Goal: Transaction & Acquisition: Purchase product/service

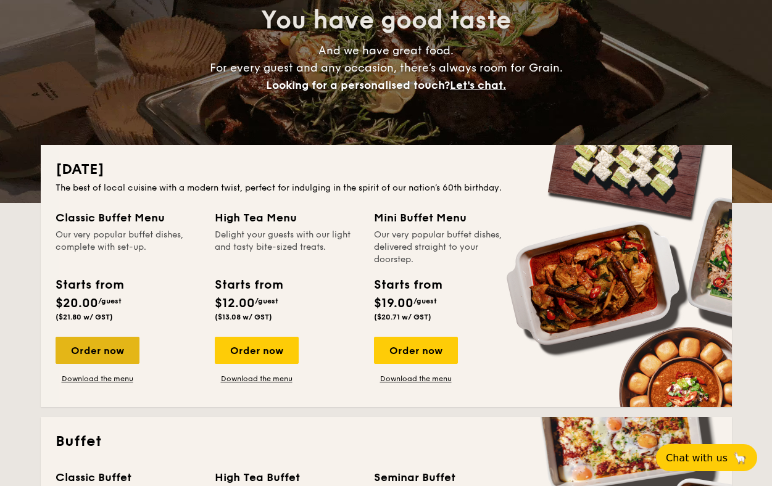
scroll to position [143, 0]
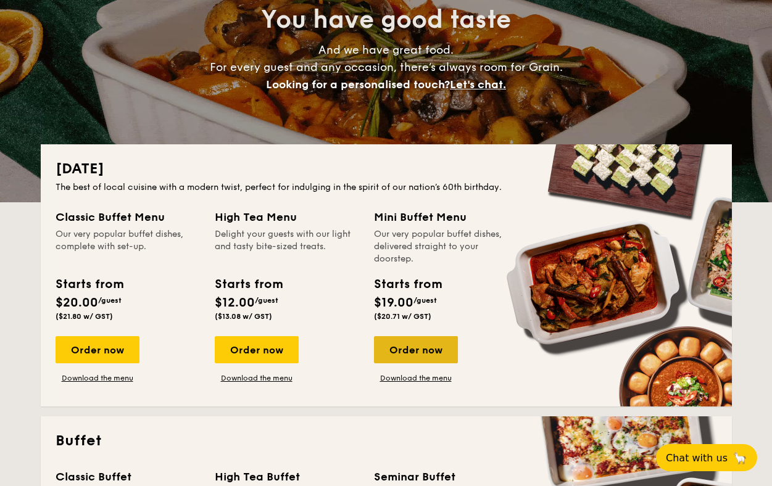
click at [418, 348] on div "Order now" at bounding box center [416, 349] width 84 height 27
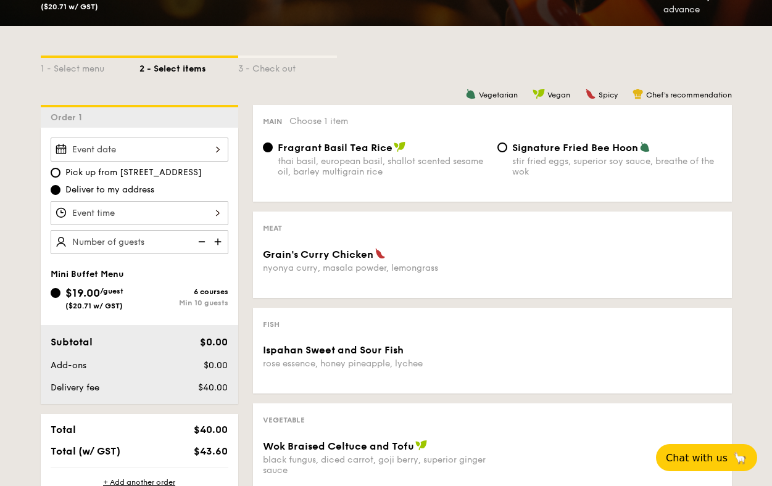
scroll to position [257, 0]
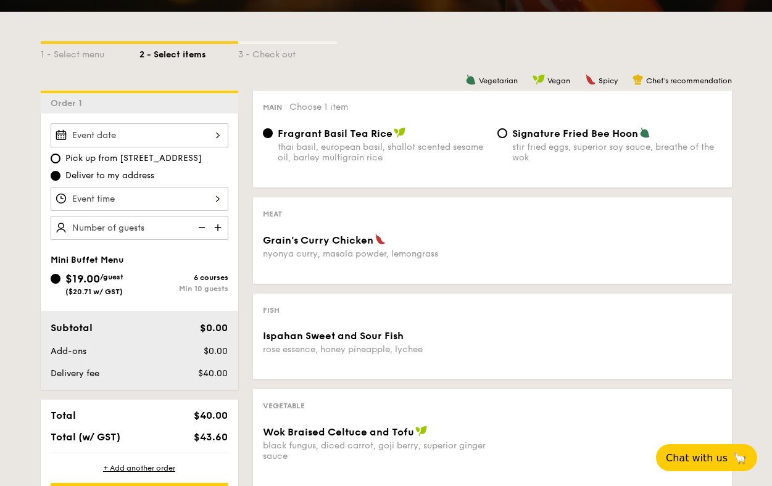
click at [341, 140] on div "Fragrant Basil Tea Rice thai basil, european basil, shallot scented sesame oil,…" at bounding box center [383, 145] width 210 height 36
click at [273, 138] on input "Fragrant Basil Tea Rice thai basil, european basil, shallot scented sesame oil,…" at bounding box center [268, 133] width 10 height 10
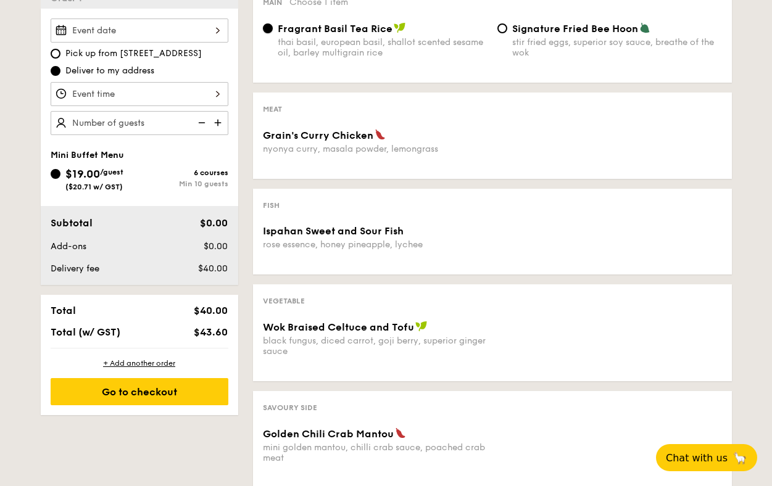
scroll to position [362, 0]
click at [223, 127] on img at bounding box center [219, 123] width 19 height 23
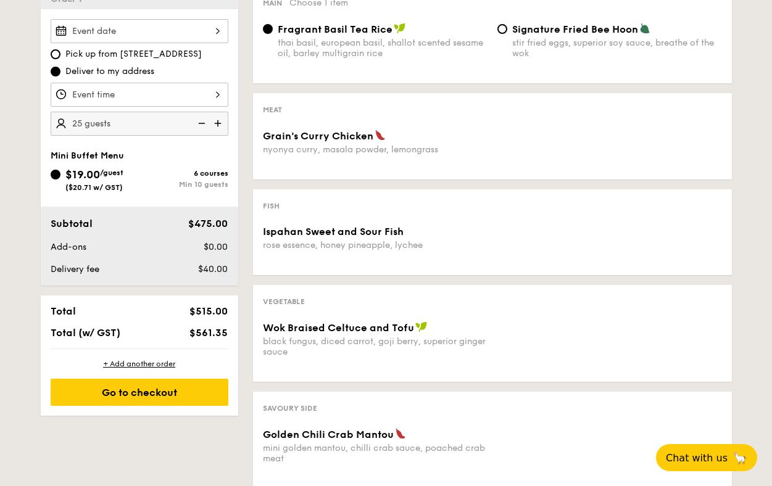
click at [223, 127] on img at bounding box center [219, 123] width 19 height 23
type input "30 guests"
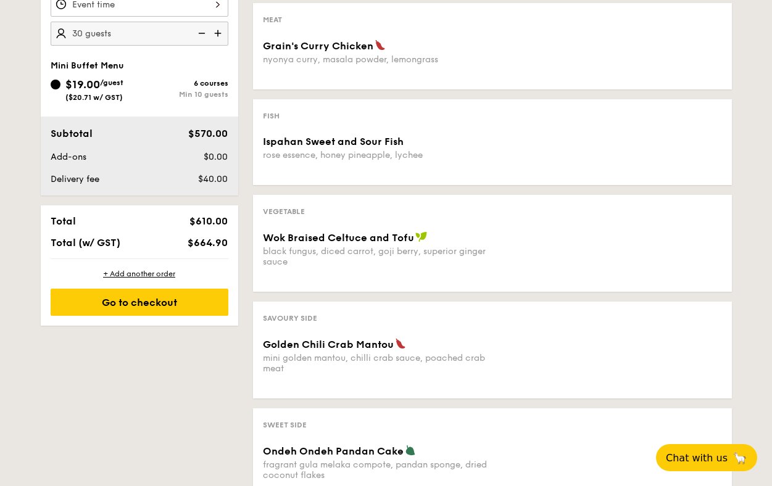
scroll to position [453, 0]
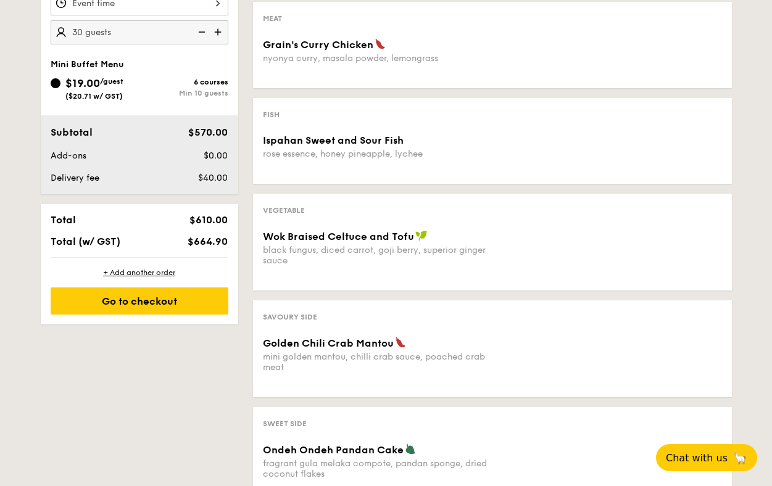
scroll to position [143, 0]
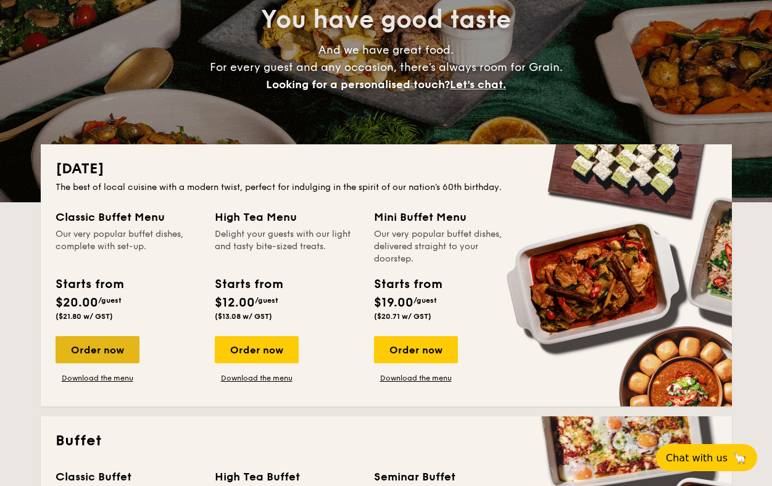
click at [106, 351] on div "Order now" at bounding box center [98, 349] width 84 height 27
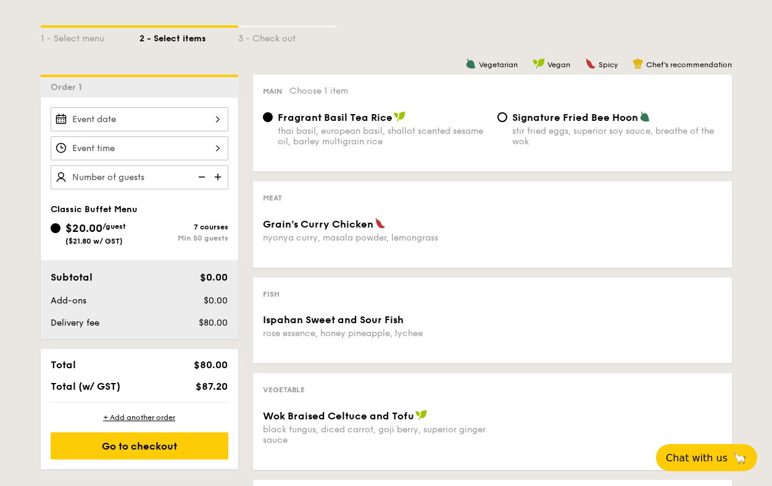
scroll to position [278, 0]
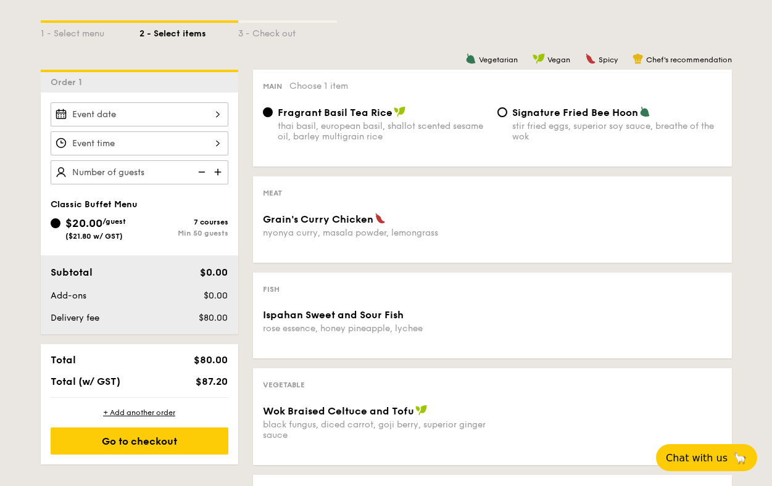
click at [384, 238] on div "nyonya curry, masala powder, lemongrass" at bounding box center [375, 233] width 225 height 10
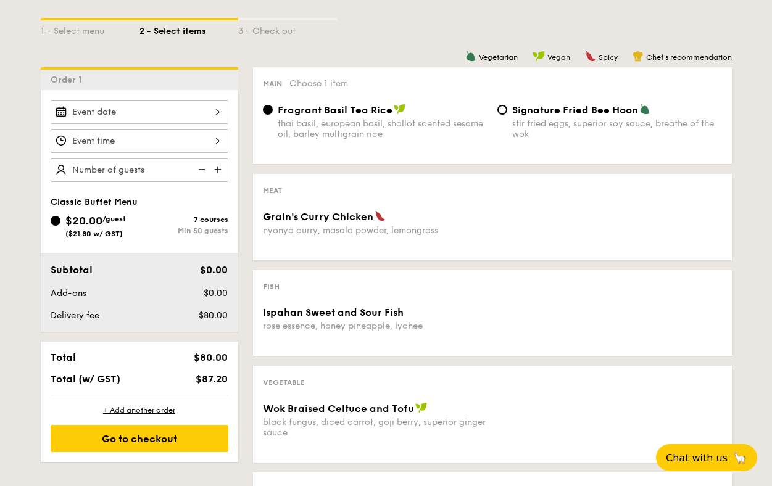
scroll to position [300, 0]
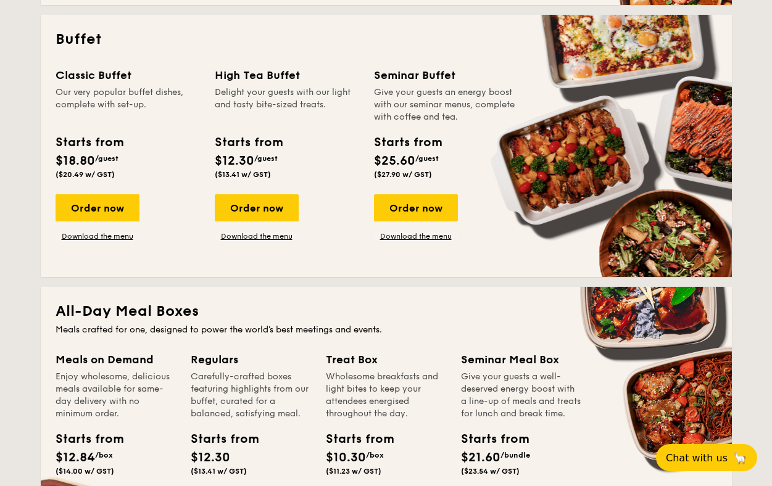
scroll to position [532, 0]
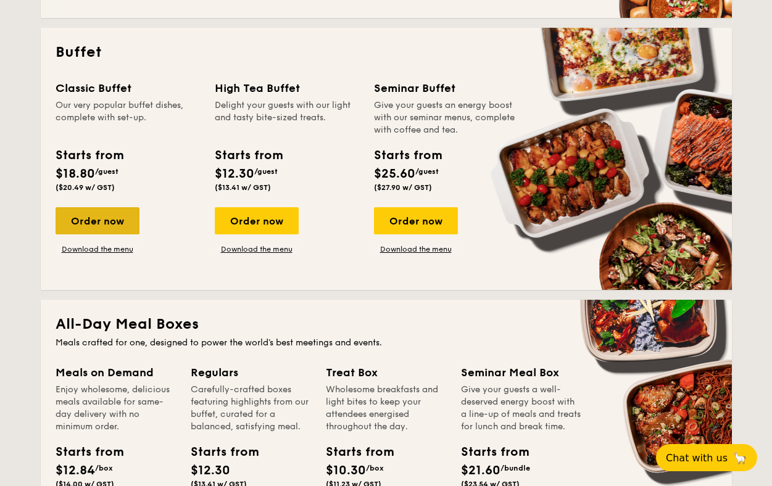
click at [88, 212] on div "Order now" at bounding box center [98, 220] width 84 height 27
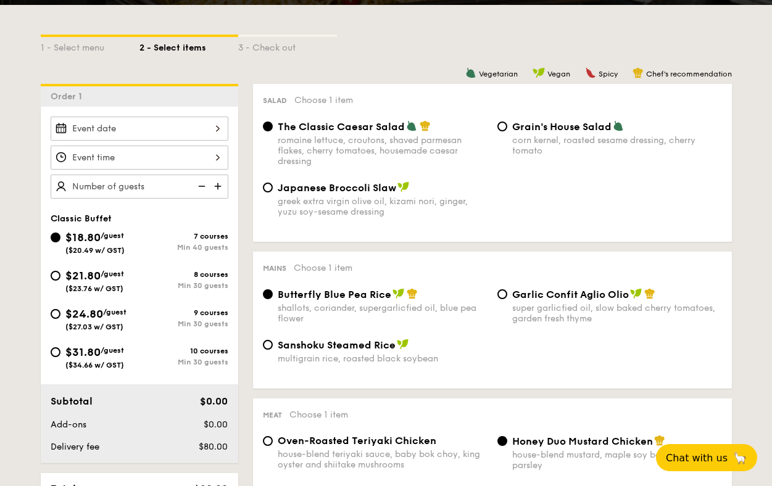
scroll to position [270, 0]
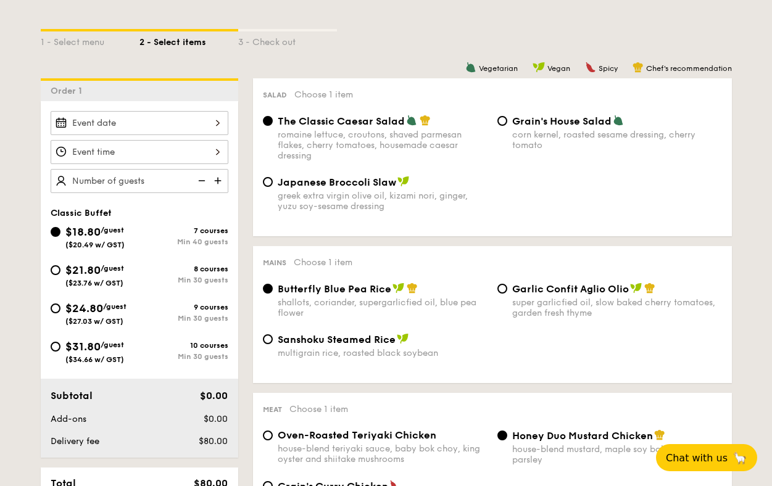
click at [391, 191] on div "Japanese Broccoli Slaw greek extra virgin olive oil, kizami nori, ginger, yuzu …" at bounding box center [383, 194] width 210 height 36
click at [273, 187] on input "Japanese Broccoli Slaw greek extra virgin olive oil, kizami nori, ginger, yuzu …" at bounding box center [268, 182] width 10 height 10
radio input "true"
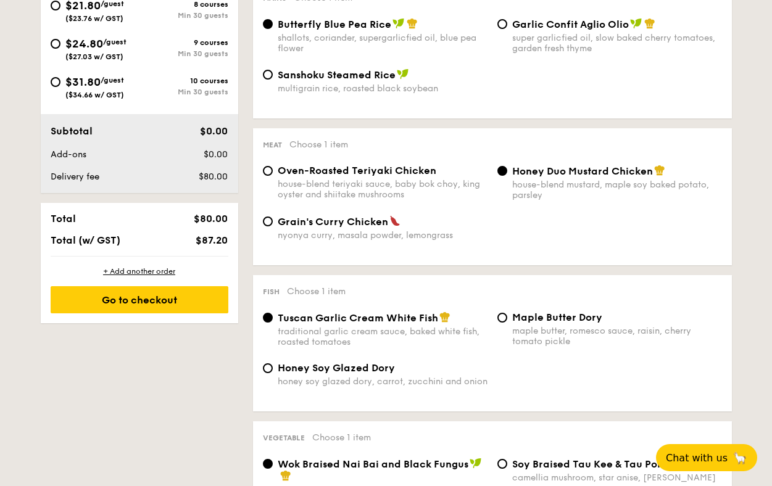
scroll to position [535, 0]
click at [357, 232] on div "Grain's Curry Chicken nyonya curry, masala powder, lemongrass" at bounding box center [383, 227] width 210 height 25
click at [273, 226] on input "Grain's Curry Chicken nyonya curry, masala powder, lemongrass" at bounding box center [268, 221] width 10 height 10
radio input "true"
click at [522, 180] on div "Honey Duo Mustard Chicken house-blend mustard, maple soy baked potato, parsley" at bounding box center [617, 182] width 210 height 36
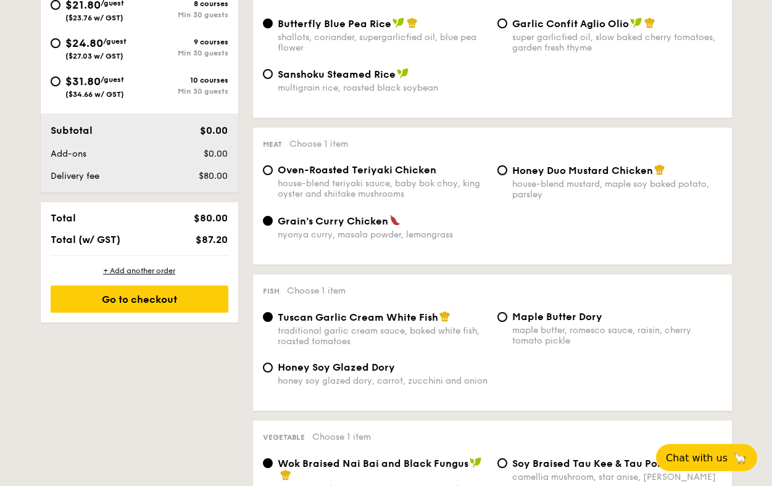
click at [507, 175] on input "Honey Duo Mustard Chicken house-blend mustard, maple soy baked potato, parsley" at bounding box center [503, 170] width 10 height 10
radio input "true"
click at [340, 244] on div "Grain's Curry Chicken nyonya curry, masala powder, lemongrass" at bounding box center [492, 235] width 469 height 40
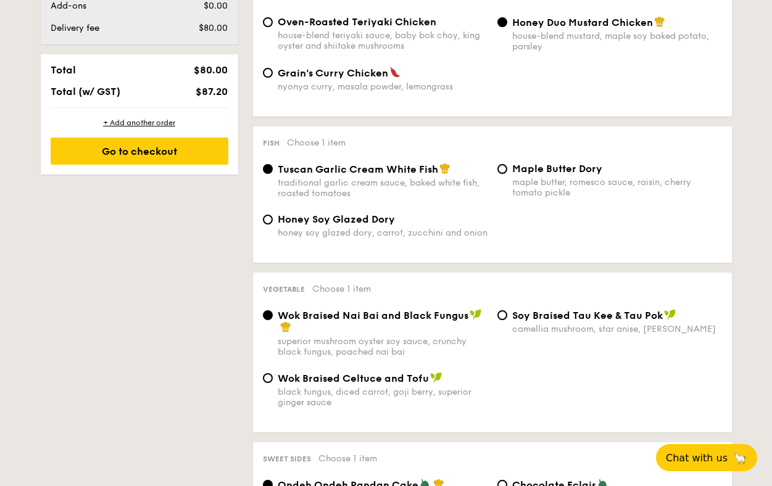
scroll to position [687, 0]
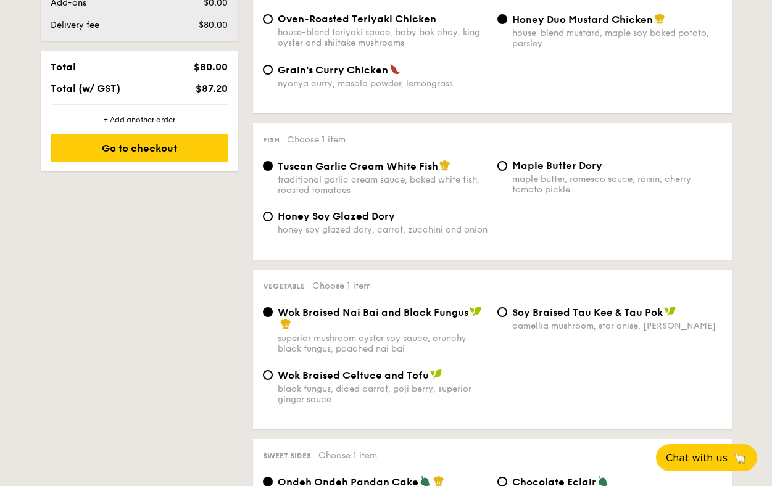
click at [531, 172] on span "Maple Butter Dory" at bounding box center [557, 166] width 90 height 12
click at [507, 171] on input "Maple Butter Dory maple butter, romesco sauce, raisin, cherry tomato pickle" at bounding box center [503, 166] width 10 height 10
radio input "true"
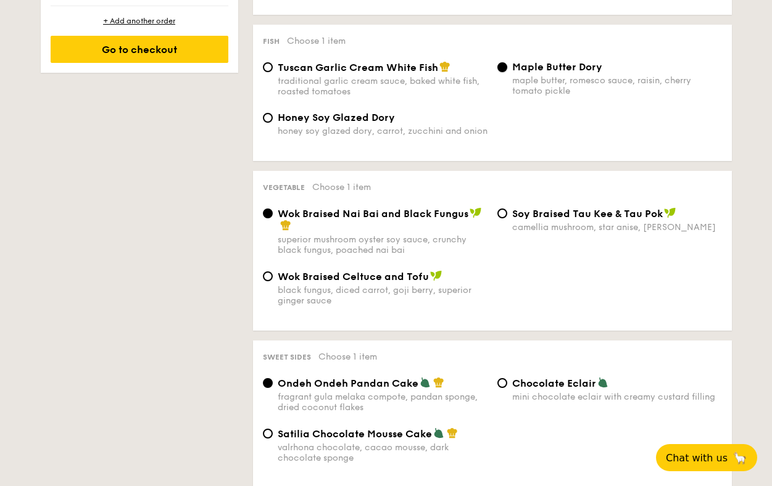
scroll to position [817, 0]
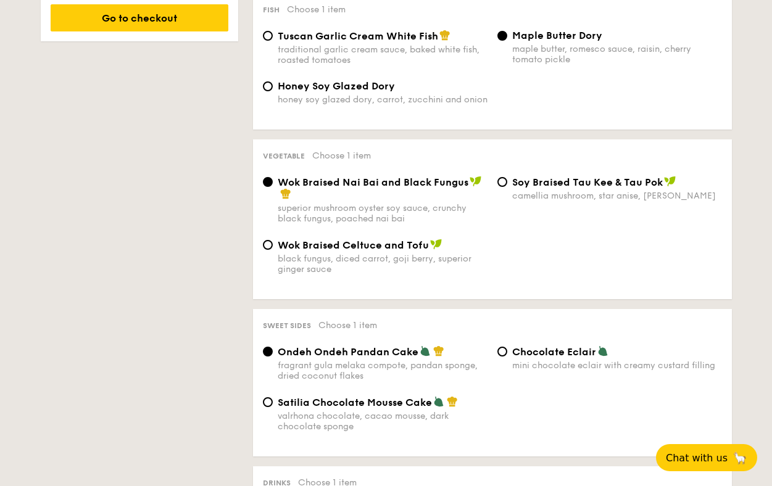
click at [403, 265] on div "black fungus, diced carrot, goji berry, superior ginger sauce" at bounding box center [383, 264] width 210 height 21
click at [273, 250] on input "Wok Braised Celtuce and Tofu black fungus, diced carrot, goji berry, superior g…" at bounding box center [268, 245] width 10 height 10
radio input "true"
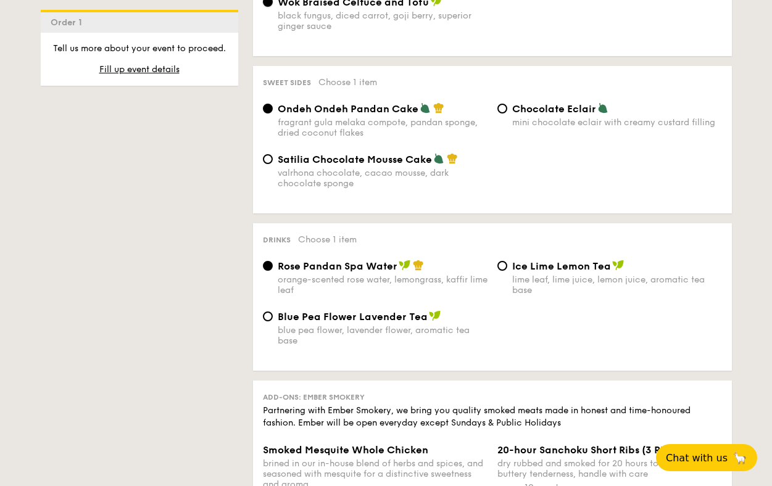
scroll to position [1063, 0]
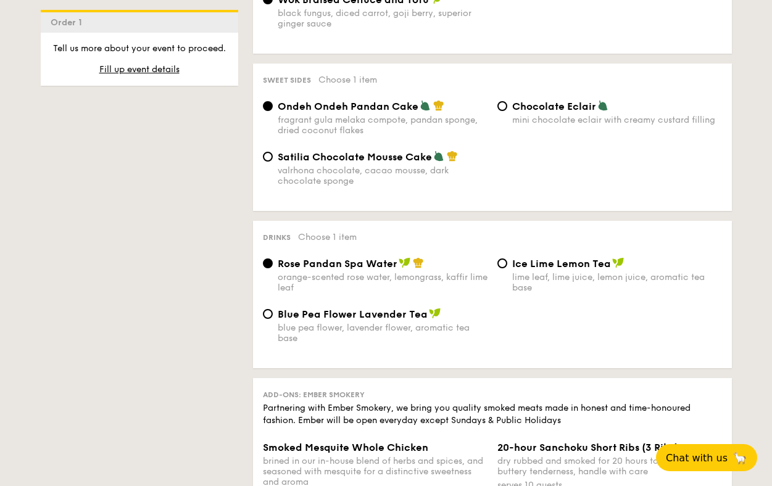
click at [405, 343] on div "blue pea flower, lavender flower, aromatic tea base" at bounding box center [383, 333] width 210 height 21
click at [273, 319] on input "Blue Pea Flower Lavender Tea blue pea flower, lavender flower, aromatic tea base" at bounding box center [268, 314] width 10 height 10
radio input "true"
click at [393, 293] on div "orange-scented rose water, lemongrass, kaffir lime leaf" at bounding box center [383, 282] width 210 height 21
click at [273, 269] on input "Rose Pandan Spa Water orange-scented rose water, lemongrass, kaffir lime leaf" at bounding box center [268, 264] width 10 height 10
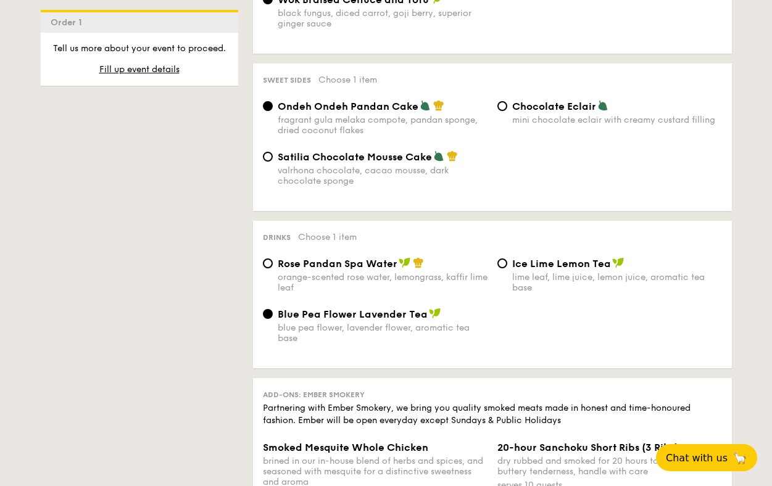
radio input "true"
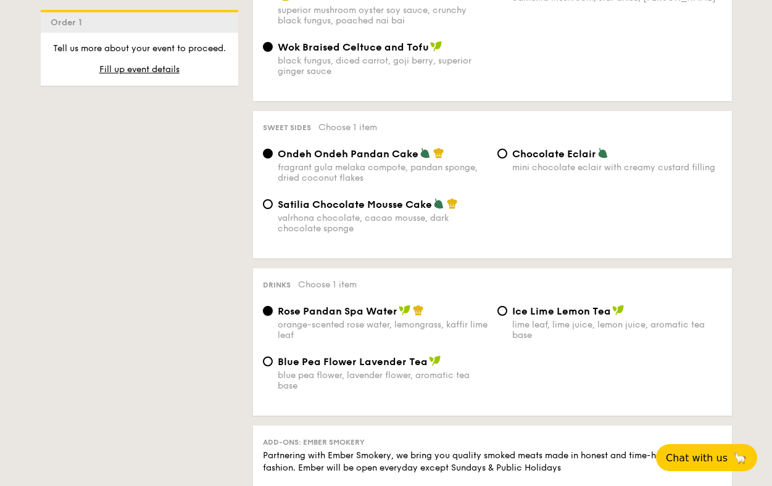
scroll to position [972, 0]
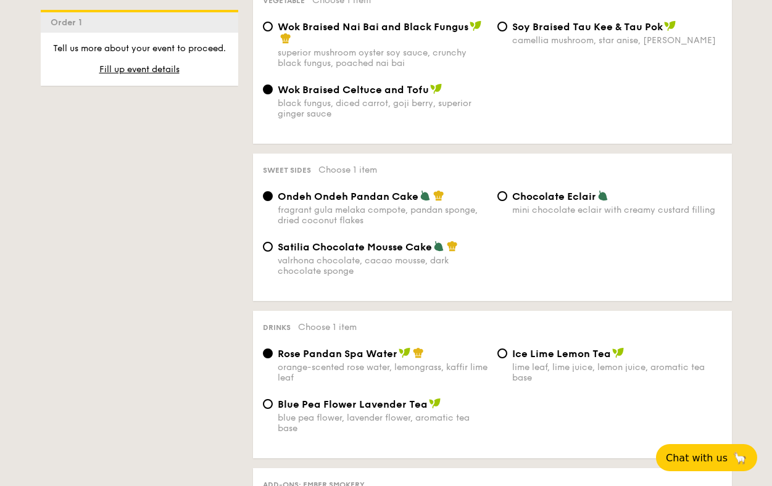
click at [538, 199] on span "Chocolate Eclair" at bounding box center [554, 197] width 84 height 12
click at [507, 199] on input "Chocolate Eclair mini chocolate eclair with creamy custard filling" at bounding box center [503, 196] width 10 height 10
radio input "true"
click at [412, 276] on div "valrhona chocolate, cacao mousse, dark chocolate sponge" at bounding box center [383, 266] width 210 height 21
click at [273, 252] on input "Satilia Chocolate Mousse Cake valrhona chocolate, cacao mousse, dark chocolate …" at bounding box center [268, 247] width 10 height 10
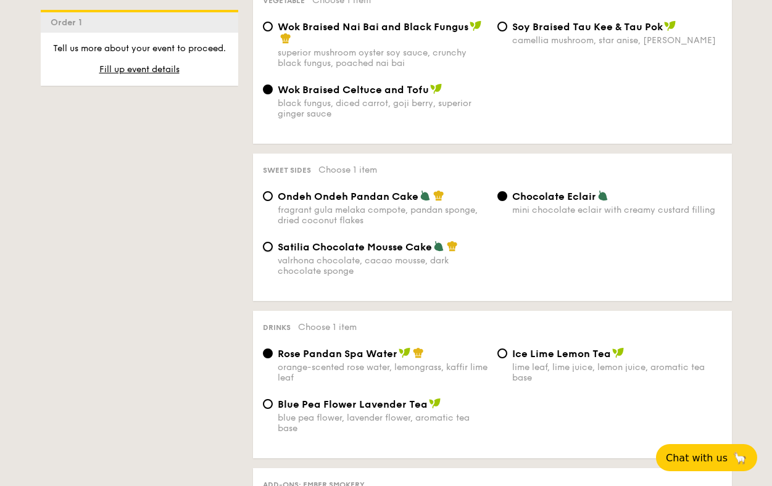
radio input "true"
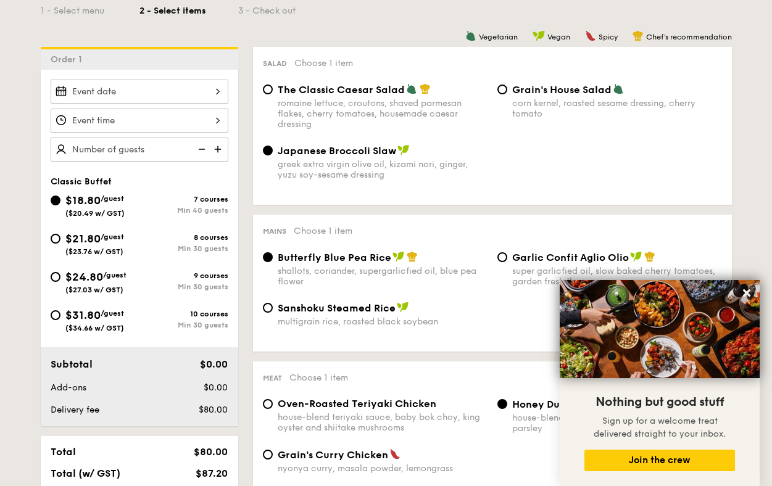
scroll to position [291, 0]
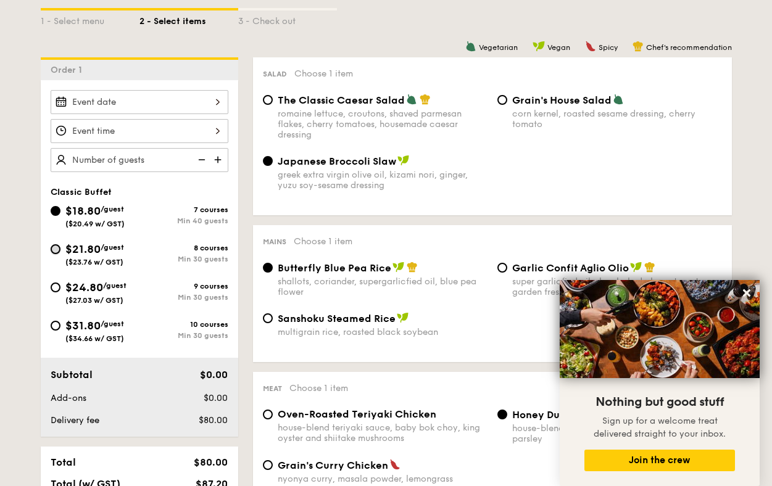
click at [55, 244] on input "$21.80 /guest ($23.76 w/ GST) 8 courses Min 30 guests" at bounding box center [56, 249] width 10 height 10
radio input "true"
radio input "false"
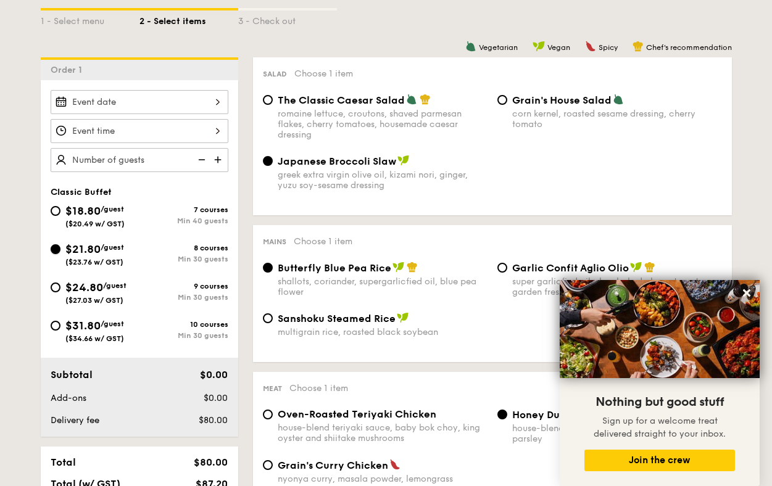
radio input "true"
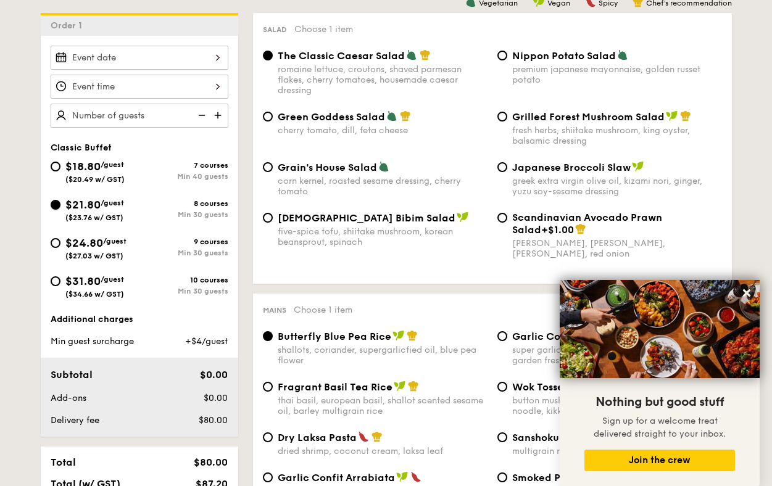
scroll to position [342, 0]
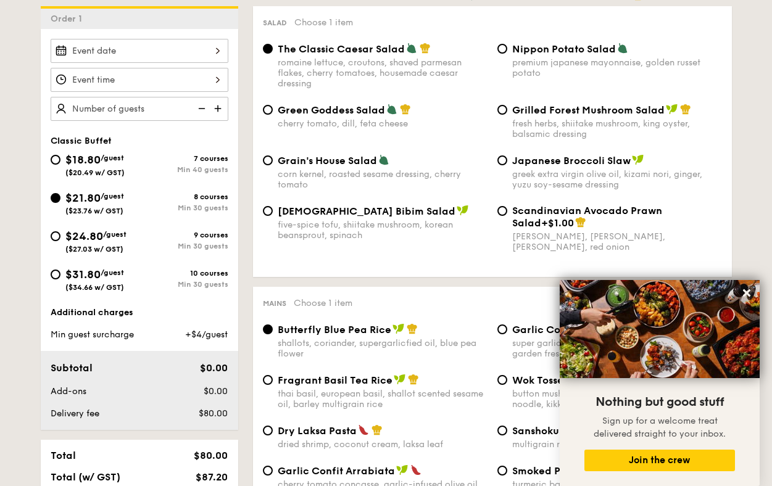
click at [543, 138] on div "fresh herbs, shiitake mushroom, king oyster, balsamic dressing" at bounding box center [617, 129] width 210 height 21
click at [507, 115] on input "Grilled Forest Mushroom Salad fresh herbs, shiitake mushroom, king oyster, bals…" at bounding box center [503, 110] width 10 height 10
radio input "true"
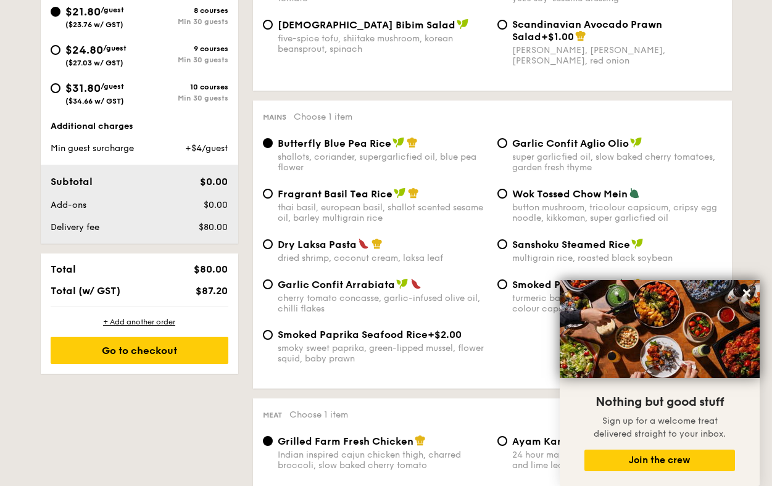
scroll to position [540, 0]
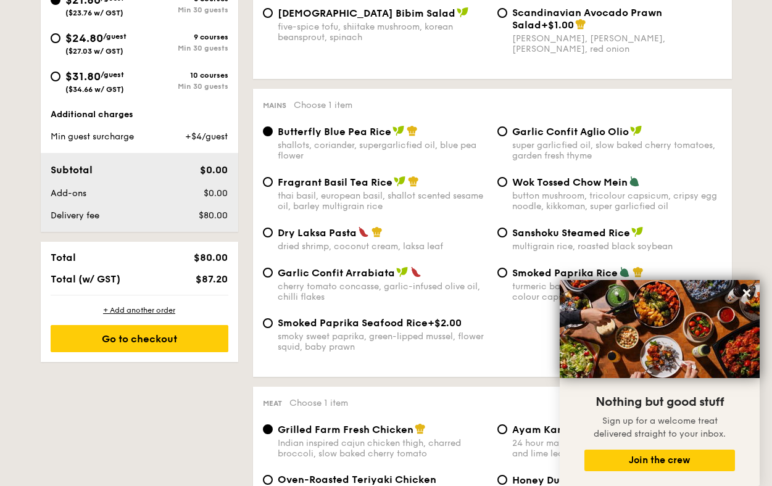
click at [377, 188] on span "Fragrant Basil Tea Rice" at bounding box center [335, 183] width 115 height 12
click at [273, 187] on input "Fragrant Basil Tea Rice thai basil, european basil, shallot scented sesame oil,…" at bounding box center [268, 182] width 10 height 10
radio input "true"
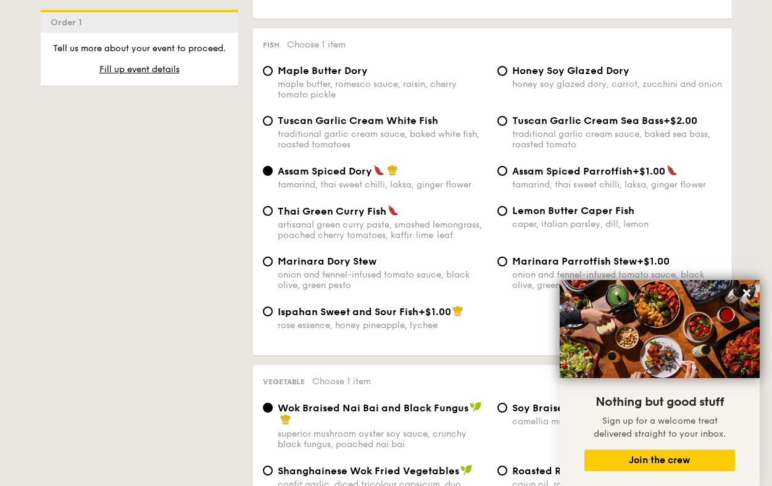
scroll to position [1223, 0]
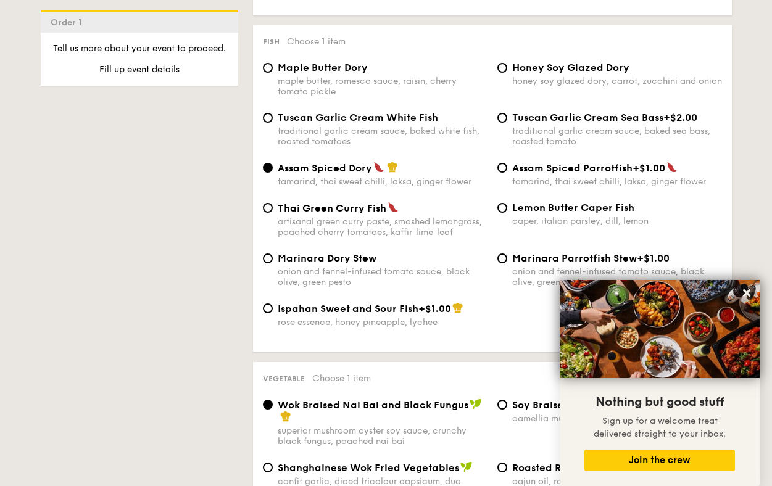
click at [533, 214] on span "Lemon Butter Caper Fish" at bounding box center [573, 208] width 122 height 12
click at [507, 213] on input "Lemon Butter Caper Fish caper, italian parsley, dill, lemon" at bounding box center [503, 208] width 10 height 10
radio input "true"
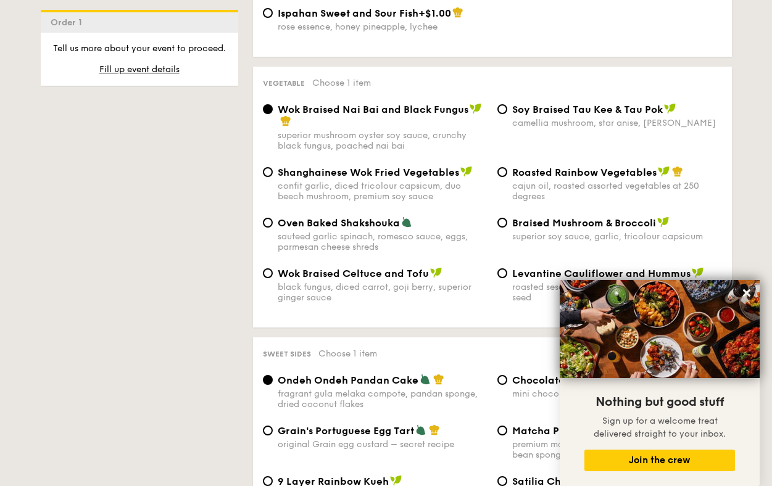
scroll to position [1536, 0]
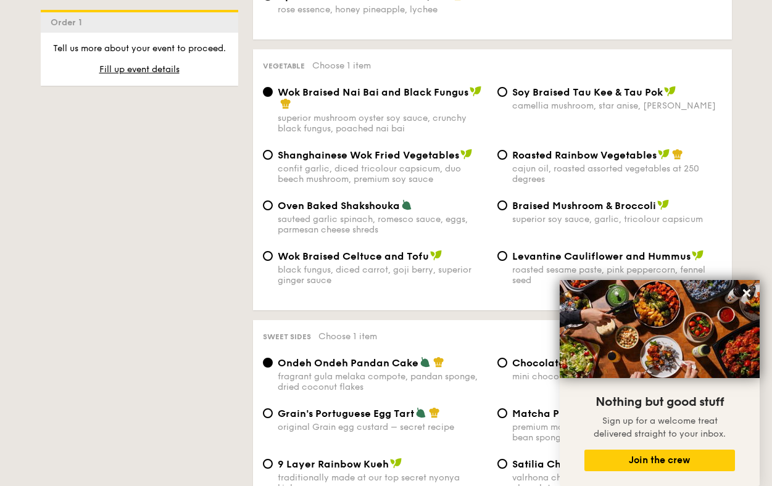
click at [390, 228] on div "sauteed garlic spinach, romesco sauce, eggs, parmesan cheese shreds" at bounding box center [383, 224] width 210 height 21
click at [273, 211] on input "Oven Baked Shakshouka sauteed garlic spinach, romesco sauce, eggs, parmesan che…" at bounding box center [268, 206] width 10 height 10
radio input "true"
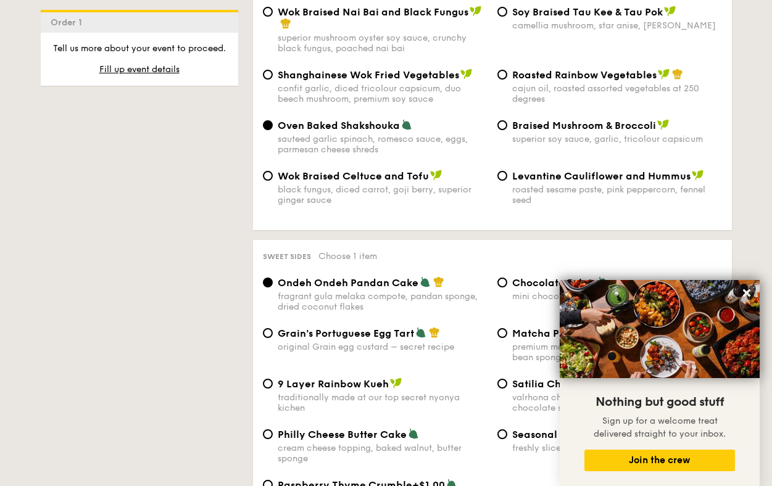
click at [396, 182] on span "Wok Braised Celtuce and Tofu" at bounding box center [353, 176] width 151 height 12
click at [273, 181] on input "Wok Braised Celtuce and Tofu black fungus, diced carrot, goji berry, superior g…" at bounding box center [268, 176] width 10 height 10
radio input "true"
click at [394, 132] on span "Oven Baked Shakshouka" at bounding box center [339, 126] width 122 height 12
click at [273, 130] on input "Oven Baked Shakshouka sauteed garlic spinach, romesco sauce, eggs, parmesan che…" at bounding box center [268, 125] width 10 height 10
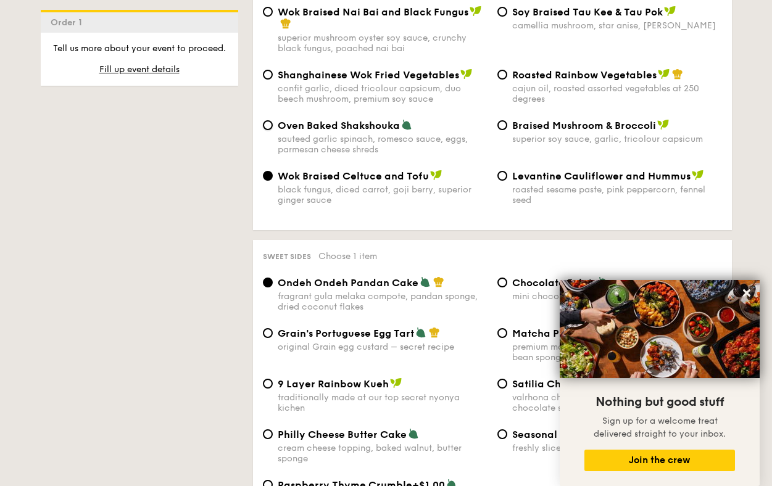
radio input "true"
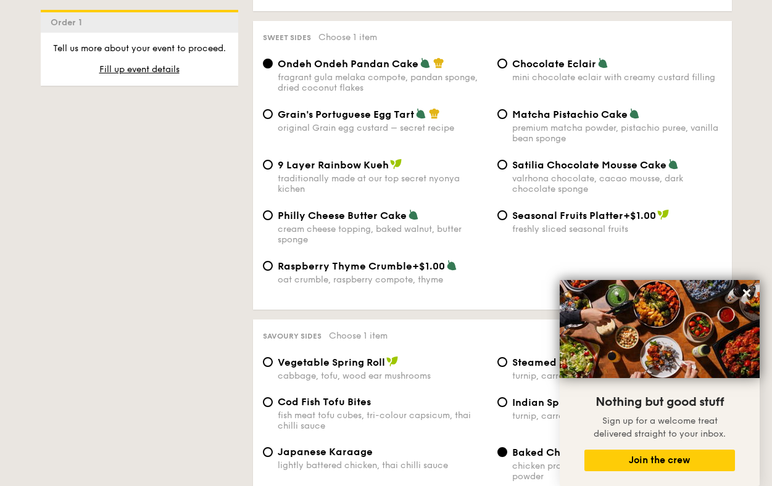
scroll to position [1833, 0]
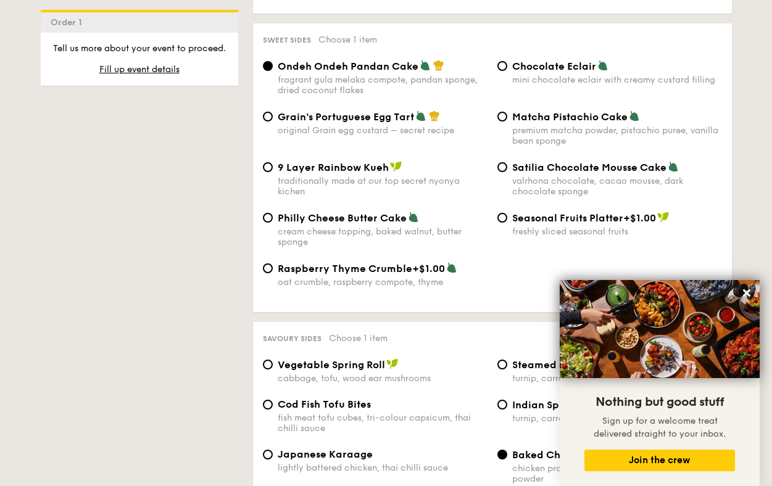
click at [567, 85] on div "Chocolate Eclair mini chocolate eclair with creamy custard filling" at bounding box center [617, 72] width 210 height 25
click at [507, 71] on input "Chocolate Eclair mini chocolate eclair with creamy custard filling" at bounding box center [503, 66] width 10 height 10
radio input "true"
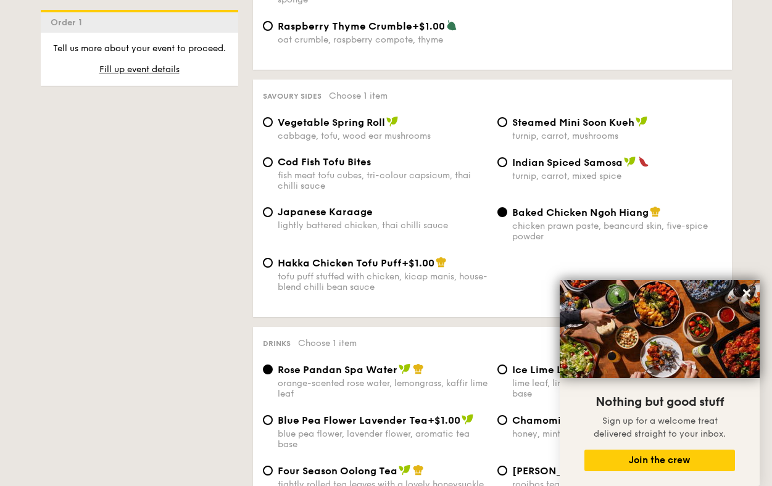
scroll to position [2078, 0]
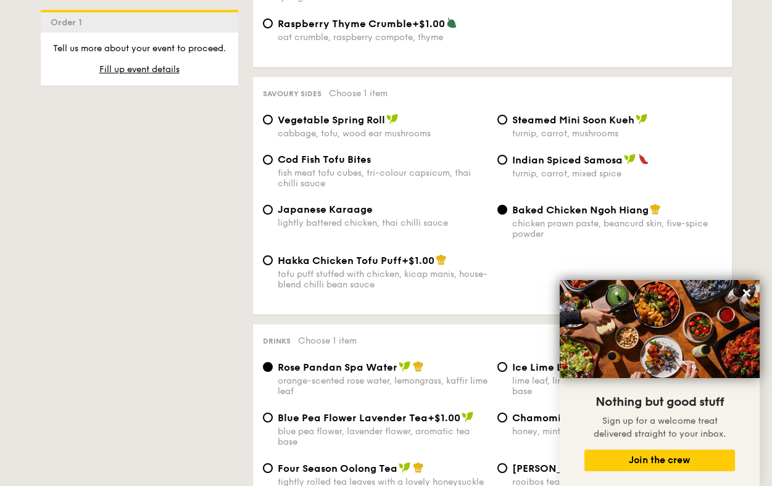
click at [444, 165] on div "Cod Fish Tofu Bites" at bounding box center [383, 160] width 210 height 12
click at [273, 165] on input "Cod Fish Tofu Bites fish meat tofu cubes, tri-colour capsicum, thai chilli sauce" at bounding box center [268, 160] width 10 height 10
radio input "true"
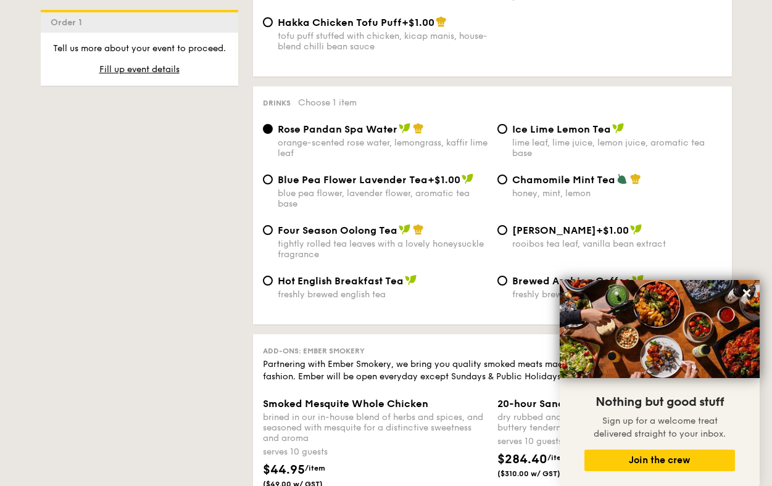
scroll to position [2319, 0]
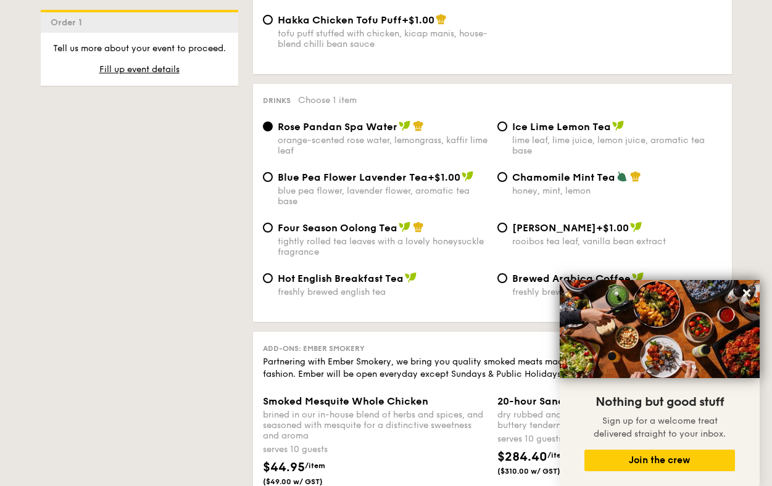
click at [365, 234] on span "Four Season Oolong Tea" at bounding box center [338, 228] width 120 height 12
click at [273, 233] on input "Four Season Oolong Tea tightly rolled tea leaves with a lovely honeysuckle frag…" at bounding box center [268, 228] width 10 height 10
radio input "true"
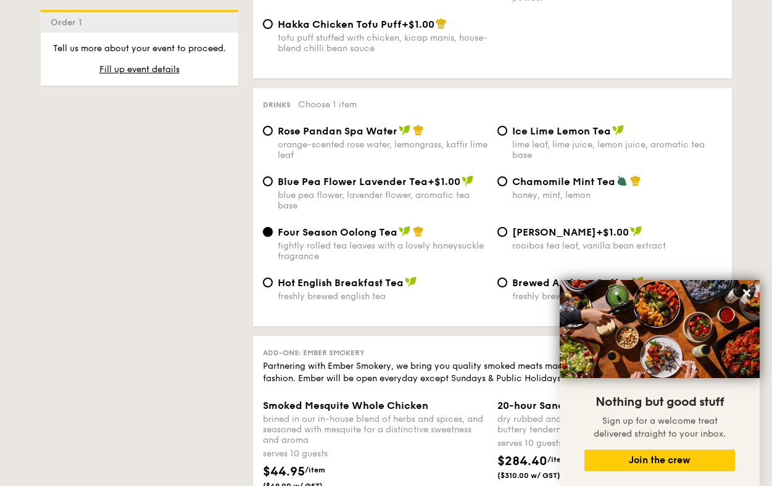
scroll to position [2319, 0]
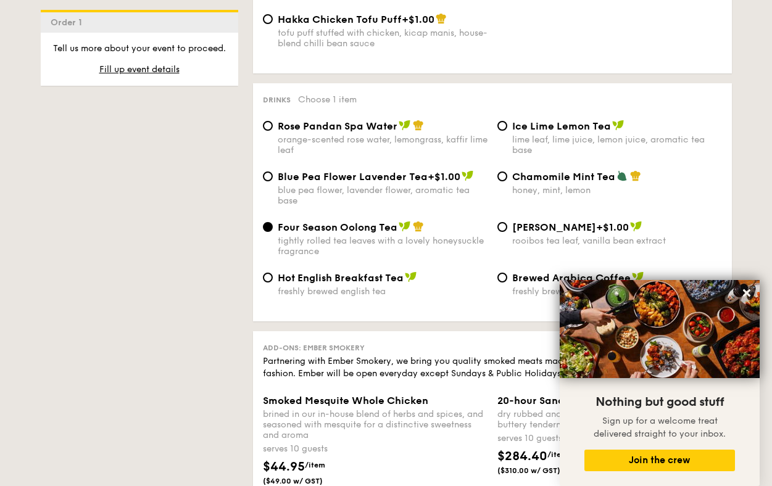
click at [350, 156] on div "orange-scented rose water, lemongrass, kaffir lime leaf" at bounding box center [383, 145] width 210 height 21
click at [273, 131] on input "Rose Pandan Spa Water orange-scented rose water, lemongrass, kaffir lime leaf" at bounding box center [268, 126] width 10 height 10
radio input "true"
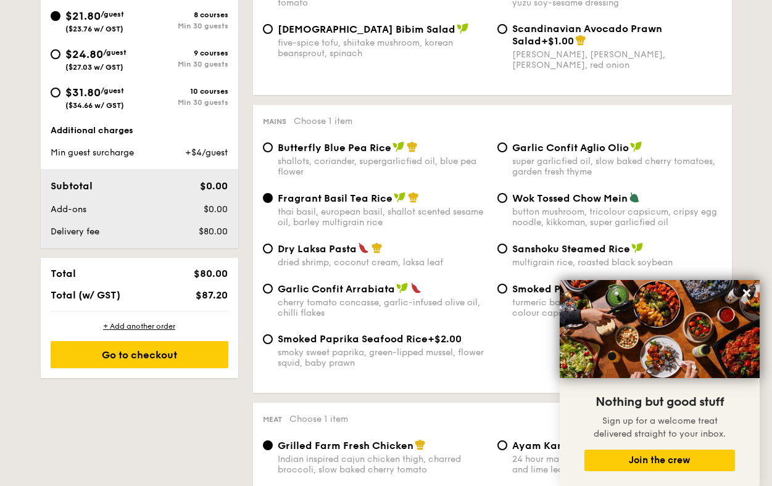
scroll to position [526, 0]
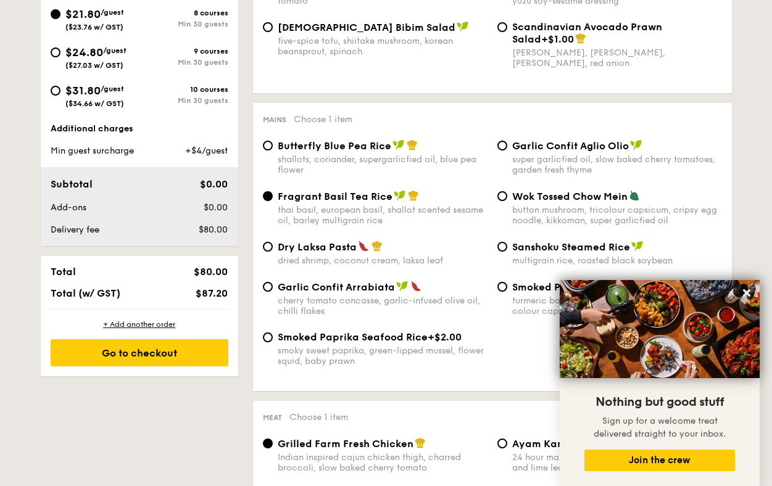
click at [309, 144] on span "Butterfly Blue Pea Rice" at bounding box center [335, 146] width 114 height 12
click at [273, 144] on input "Butterfly Blue Pea Rice shallots, coriander, supergarlicfied oil, blue pea flow…" at bounding box center [268, 146] width 10 height 10
radio input "true"
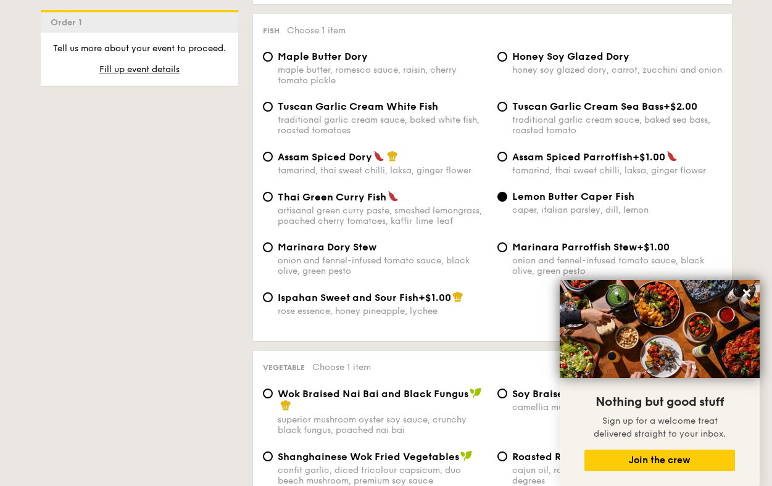
scroll to position [1236, 0]
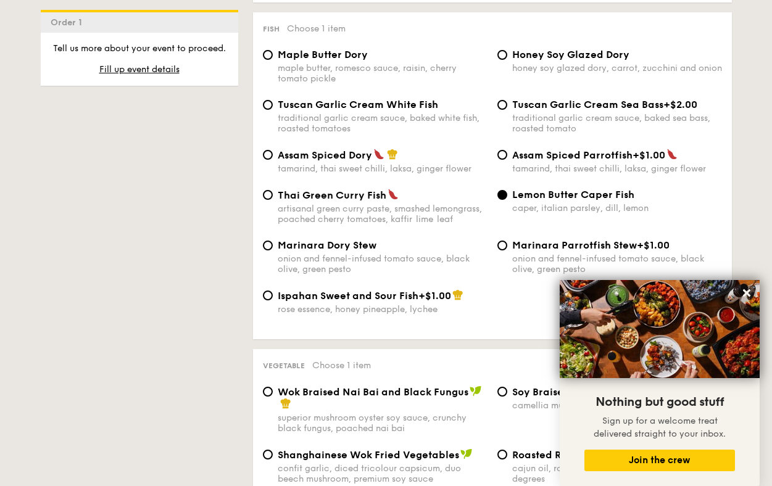
click at [409, 174] on div "tamarind, thai sweet chilli, laksa, ginger flower" at bounding box center [383, 169] width 210 height 10
click at [273, 160] on input "Assam Spiced Dory tamarind, thai sweet chilli, laksa, ginger flower" at bounding box center [268, 155] width 10 height 10
radio input "true"
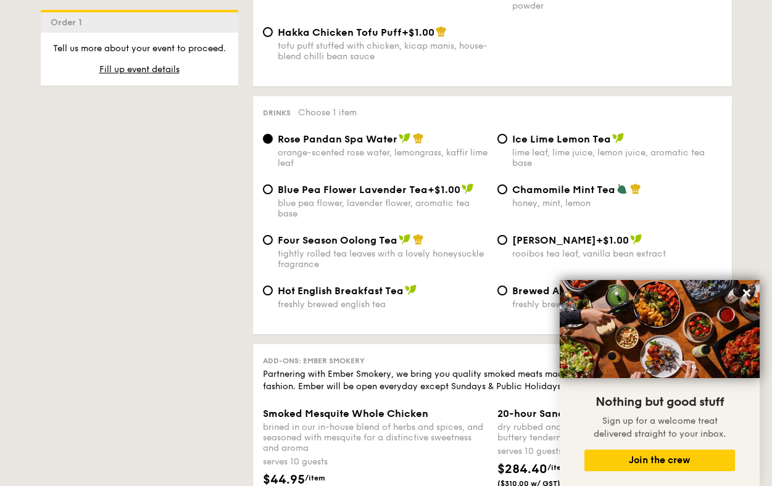
scroll to position [2318, 0]
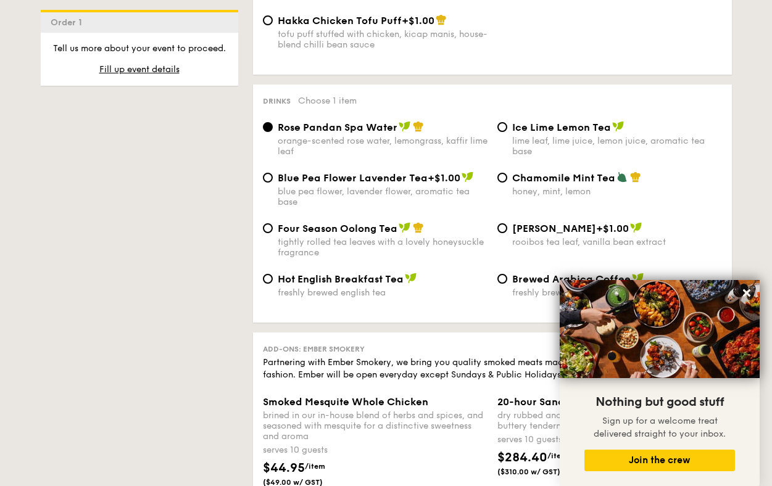
click at [378, 235] on span "Four Season Oolong Tea" at bounding box center [338, 229] width 120 height 12
click at [273, 233] on input "Four Season Oolong Tea tightly rolled tea leaves with a lovely honeysuckle frag…" at bounding box center [268, 228] width 10 height 10
radio input "true"
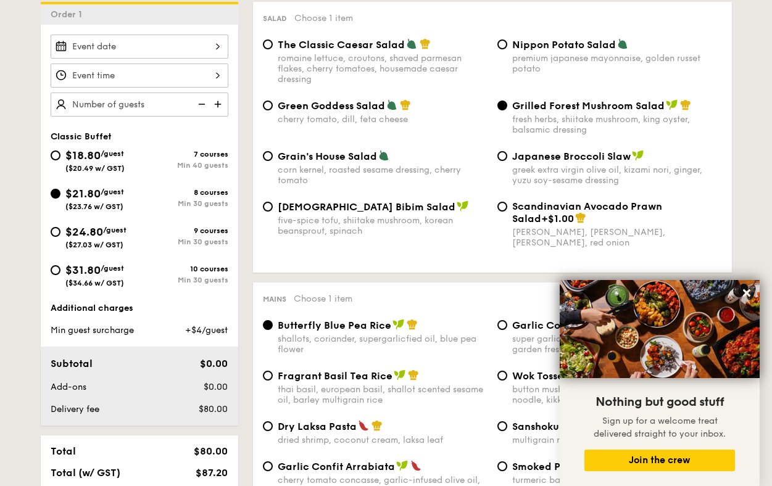
scroll to position [343, 0]
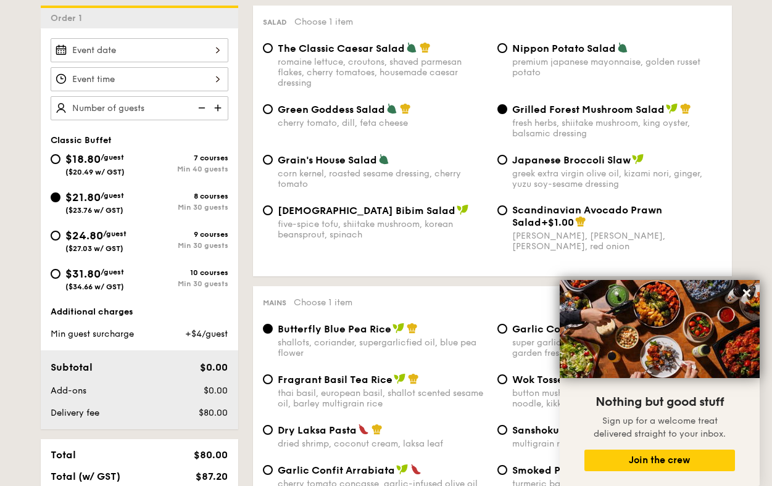
click at [210, 108] on img at bounding box center [219, 107] width 19 height 23
type input "30 guests"
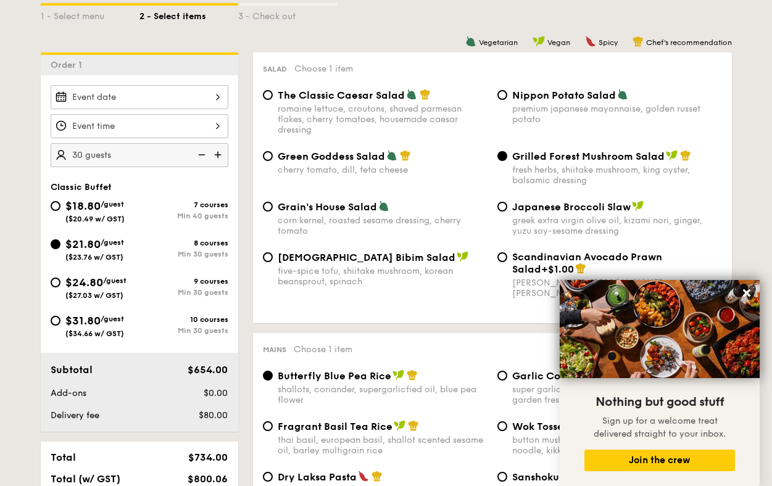
scroll to position [291, 0]
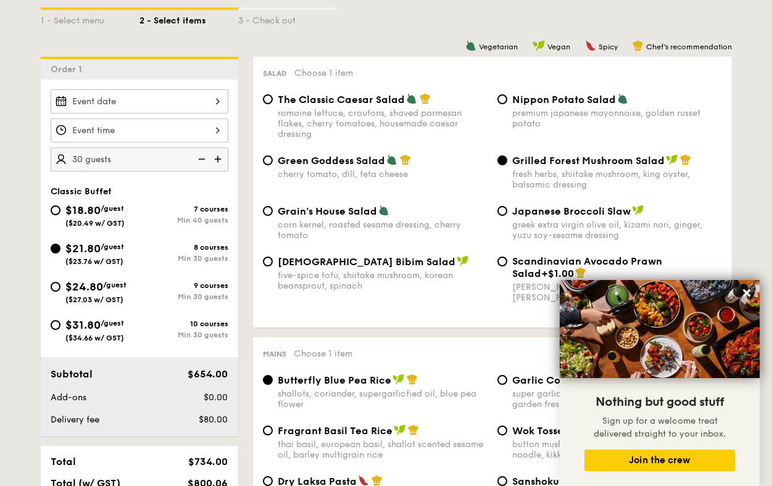
click at [211, 99] on div at bounding box center [140, 102] width 178 height 24
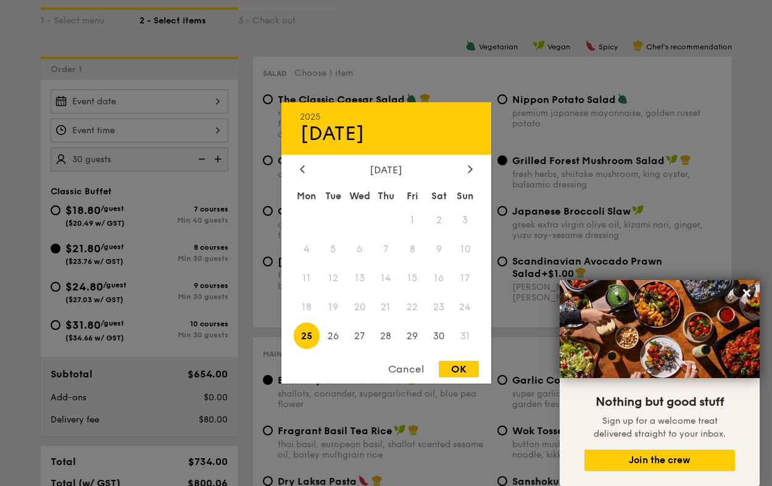
click at [462, 173] on div "August 2025" at bounding box center [386, 170] width 173 height 12
click at [472, 170] on div at bounding box center [470, 170] width 11 height 12
click at [439, 249] on span "13" at bounding box center [439, 249] width 27 height 27
click at [462, 365] on div "OK" at bounding box center [459, 369] width 40 height 17
type input "Sep 13, 2025"
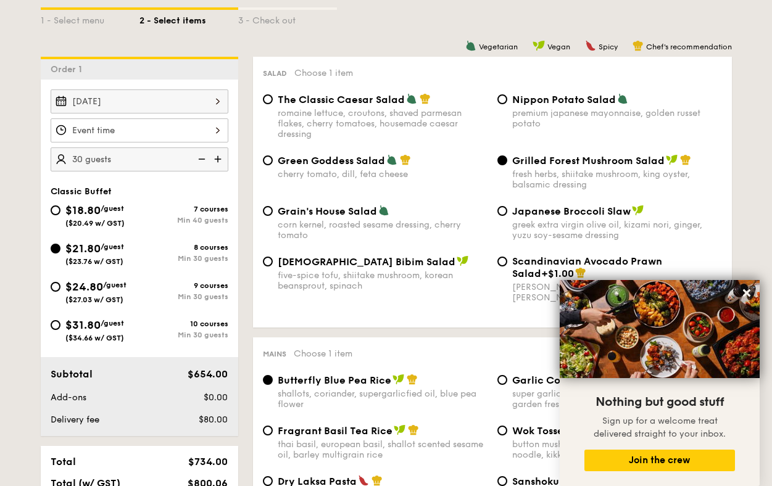
click at [176, 135] on div at bounding box center [140, 131] width 178 height 24
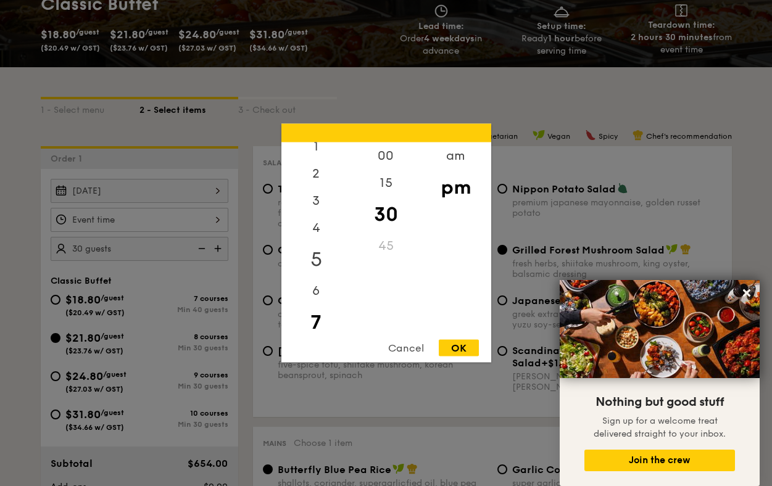
scroll to position [0, 0]
click at [324, 155] on div "12" at bounding box center [317, 161] width 70 height 36
click at [390, 159] on div "00" at bounding box center [386, 161] width 70 height 36
click at [457, 345] on div "OK" at bounding box center [459, 348] width 40 height 17
type input "12:00PM"
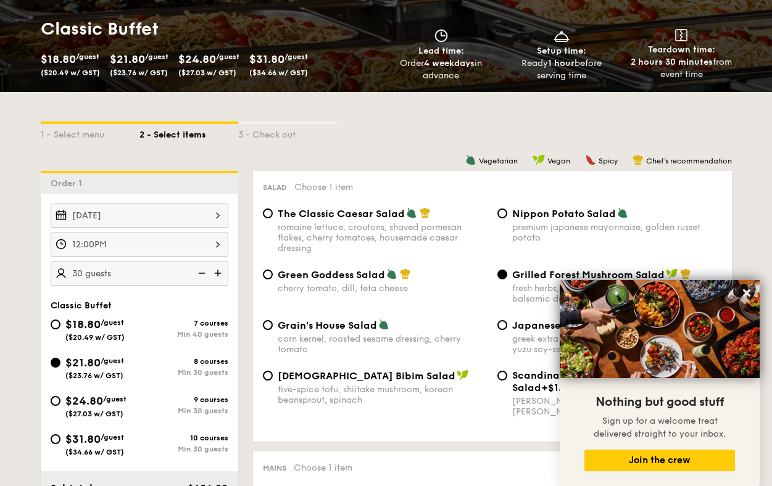
scroll to position [178, 0]
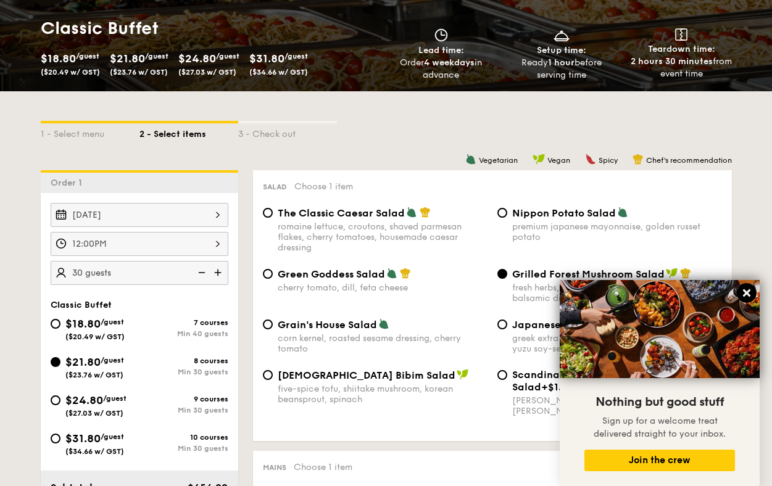
click at [748, 291] on icon at bounding box center [746, 293] width 7 height 7
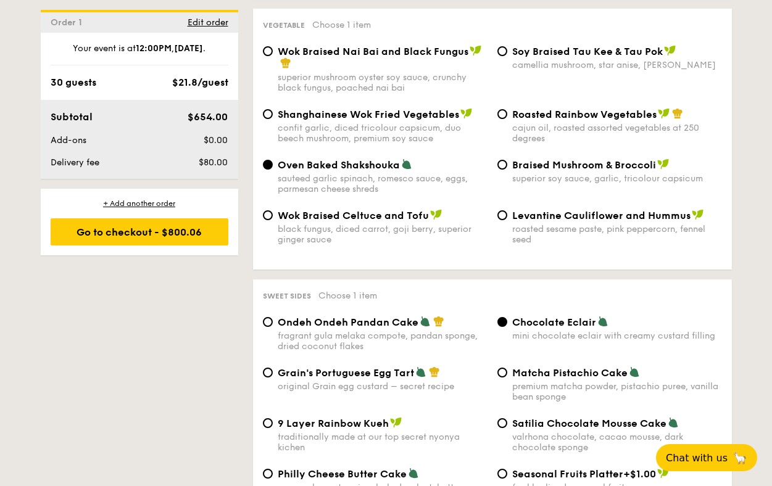
scroll to position [1563, 0]
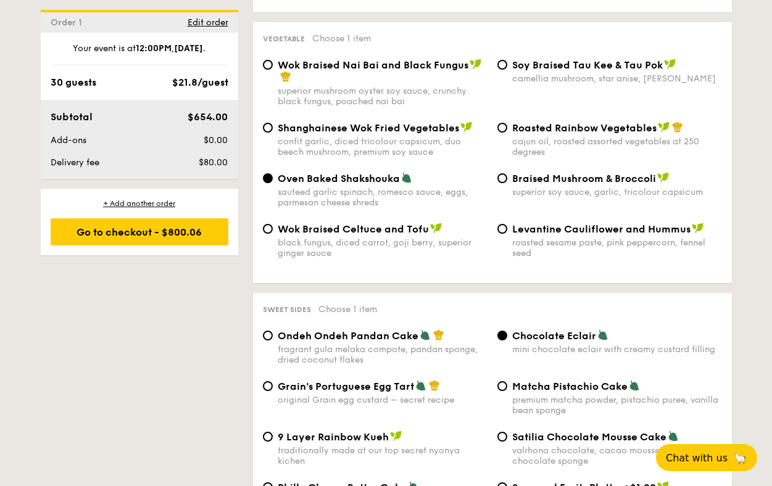
click at [535, 148] on div "Roasted Rainbow Vegetables cajun oil, roasted assorted vegetables at 250 degrees" at bounding box center [617, 140] width 210 height 36
click at [507, 133] on input "Roasted Rainbow Vegetables cajun oil, roasted assorted vegetables at 250 degrees" at bounding box center [503, 128] width 10 height 10
radio input "true"
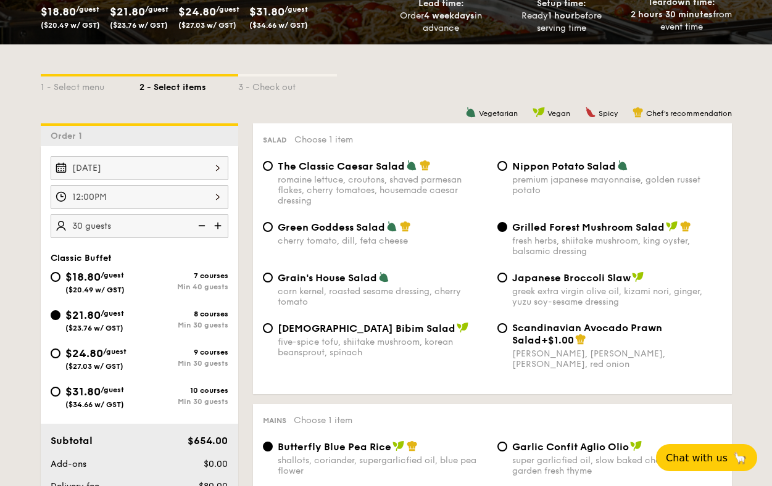
scroll to position [228, 0]
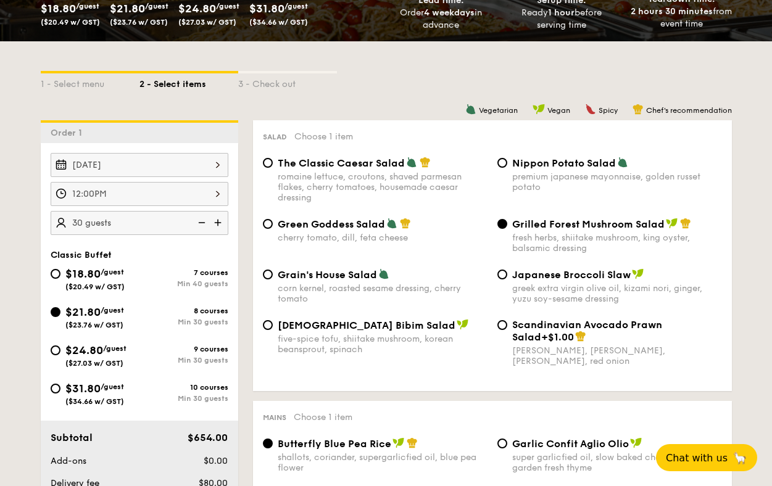
click at [140, 197] on div "12:00PM" at bounding box center [140, 194] width 178 height 24
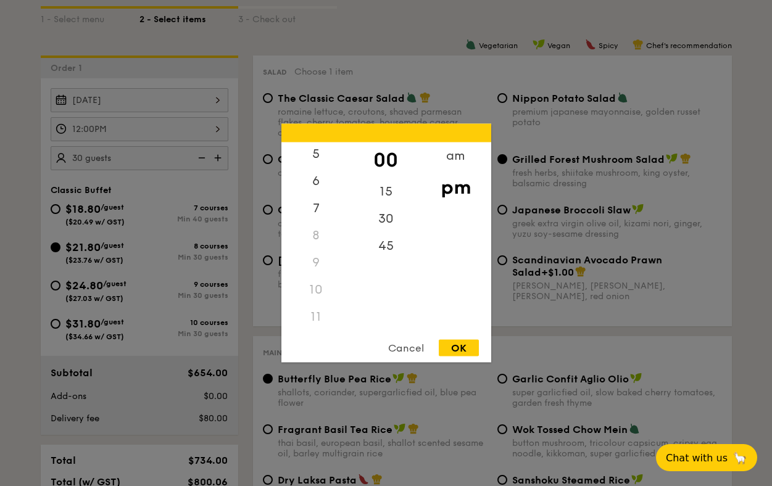
scroll to position [299, 0]
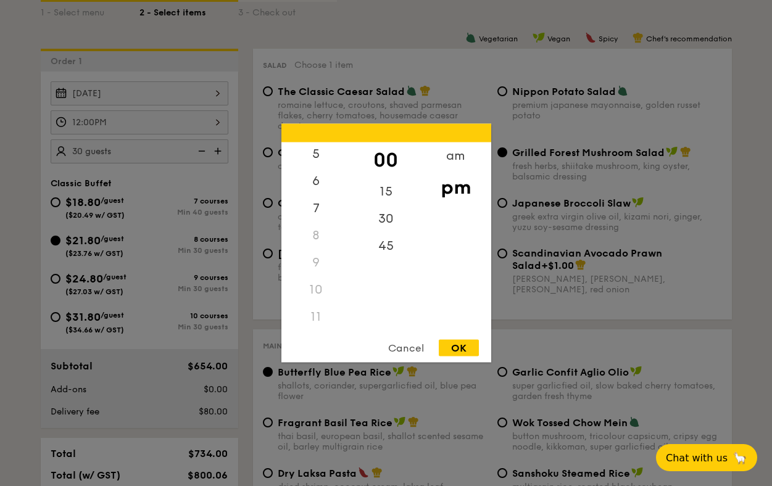
click at [319, 325] on div "11" at bounding box center [317, 317] width 70 height 27
click at [457, 161] on div "am" at bounding box center [456, 161] width 70 height 36
click at [318, 324] on div "11" at bounding box center [317, 322] width 70 height 36
click at [393, 242] on div "45" at bounding box center [386, 251] width 70 height 36
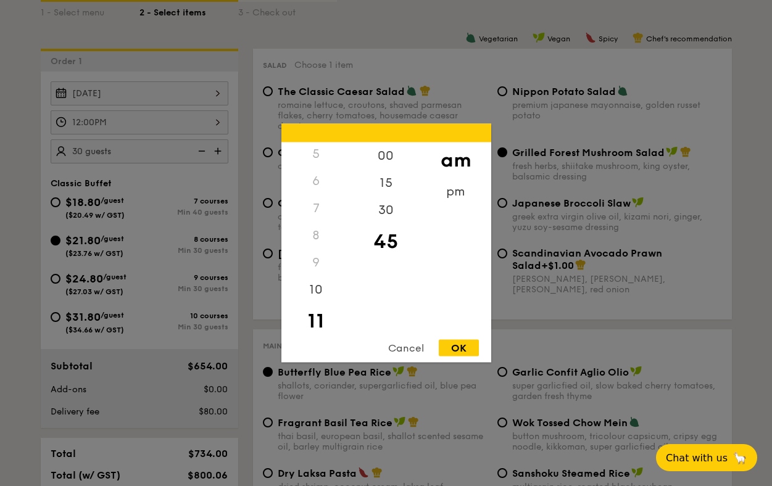
click at [464, 354] on div "OK" at bounding box center [459, 348] width 40 height 17
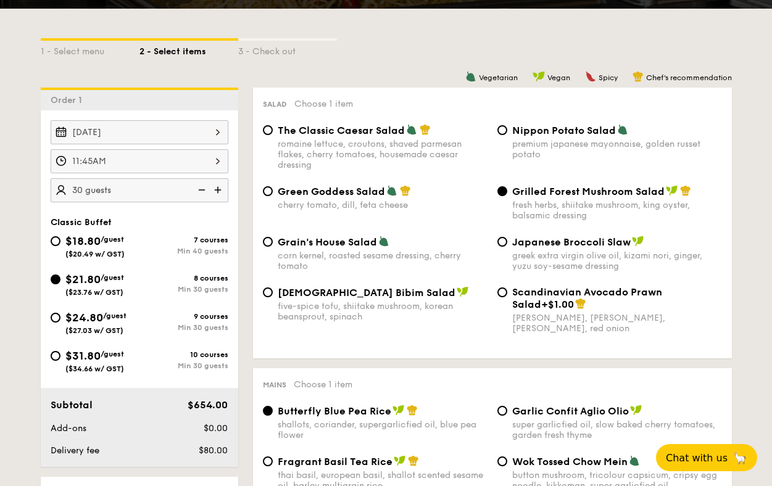
scroll to position [258, 0]
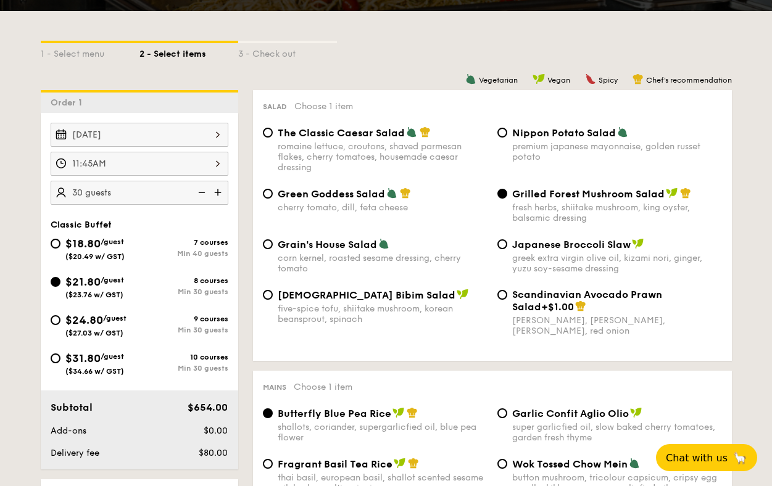
click at [185, 167] on div "11:45AM" at bounding box center [140, 164] width 178 height 24
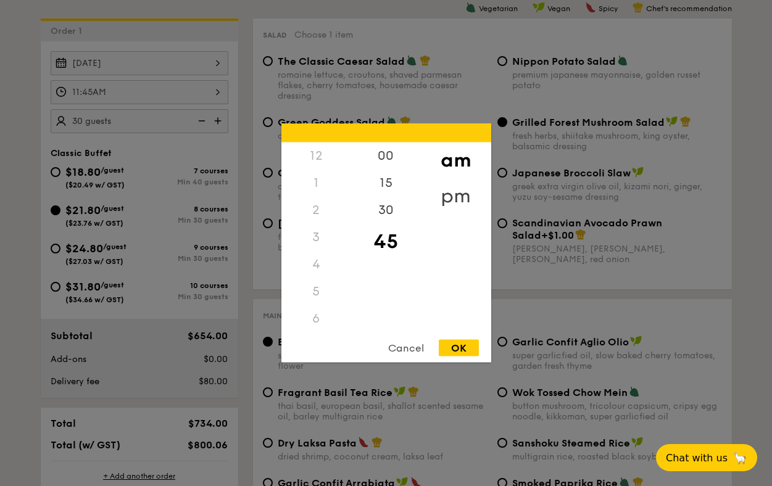
scroll to position [332, 0]
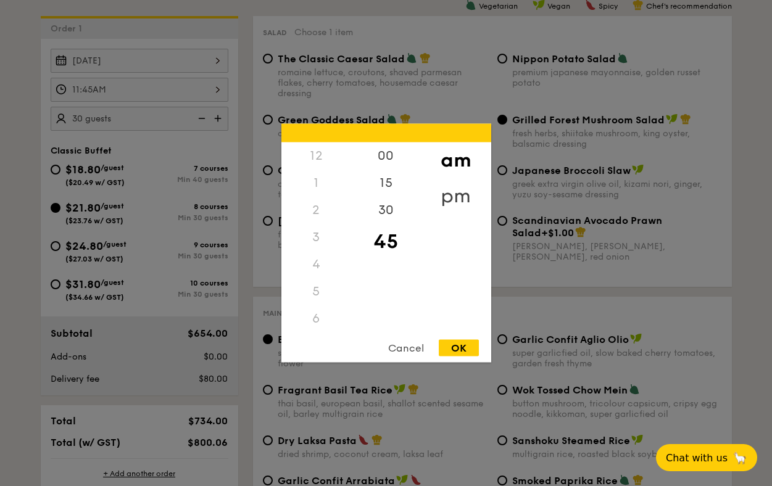
click at [457, 199] on div "pm" at bounding box center [456, 196] width 70 height 36
click at [388, 158] on div "00" at bounding box center [386, 161] width 70 height 36
click at [326, 152] on div "12" at bounding box center [317, 161] width 70 height 36
click at [451, 356] on div "OK" at bounding box center [459, 348] width 40 height 17
type input "12:00PM"
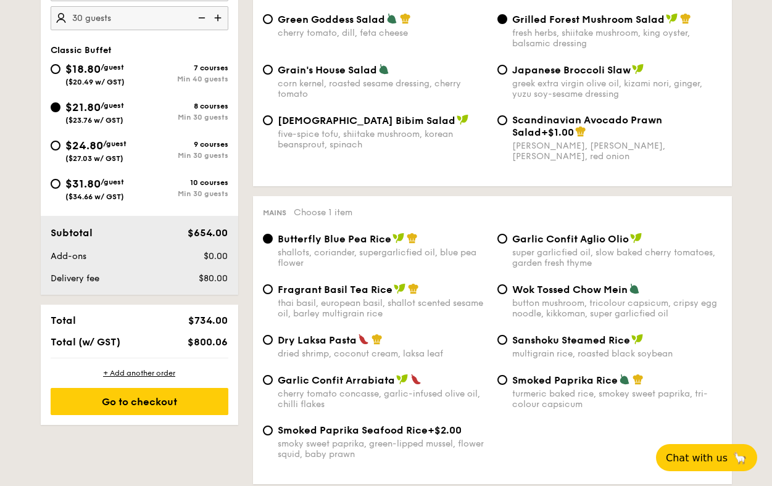
scroll to position [450, 0]
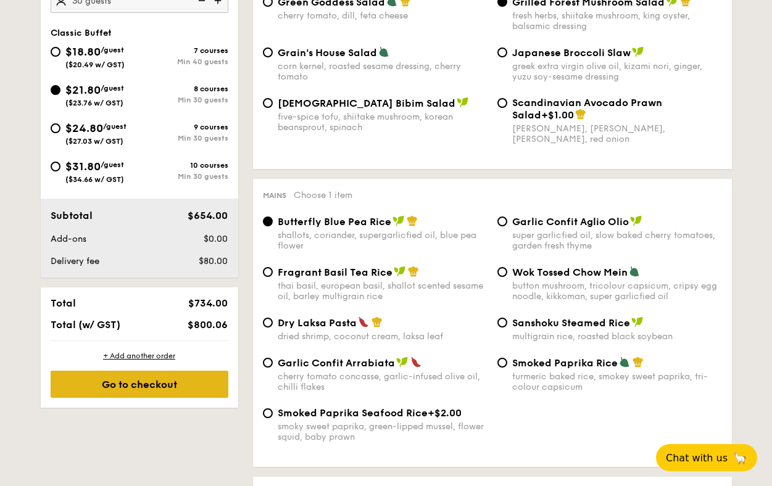
click at [150, 380] on div "Go to checkout" at bounding box center [140, 384] width 178 height 27
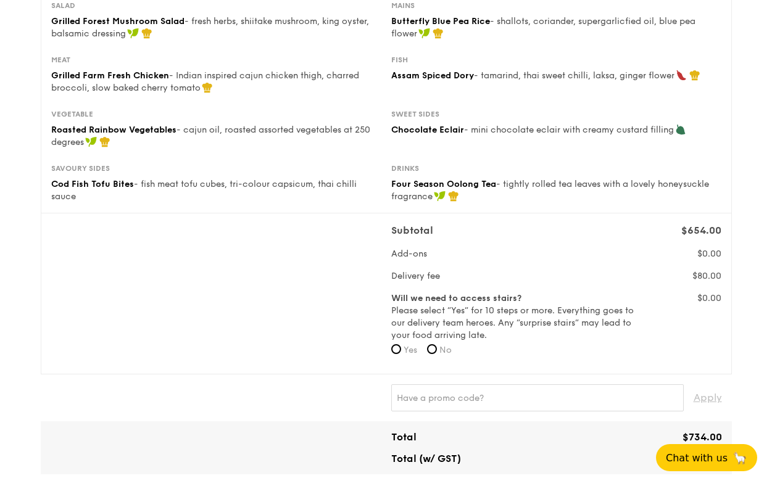
scroll to position [195, 0]
click at [438, 354] on label "No" at bounding box center [439, 349] width 25 height 12
click at [437, 353] on input "No" at bounding box center [432, 348] width 10 height 10
radio input "true"
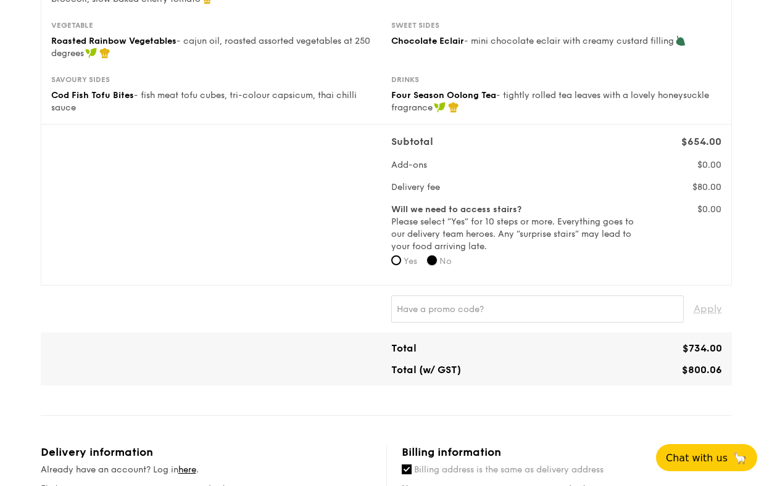
scroll to position [285, 0]
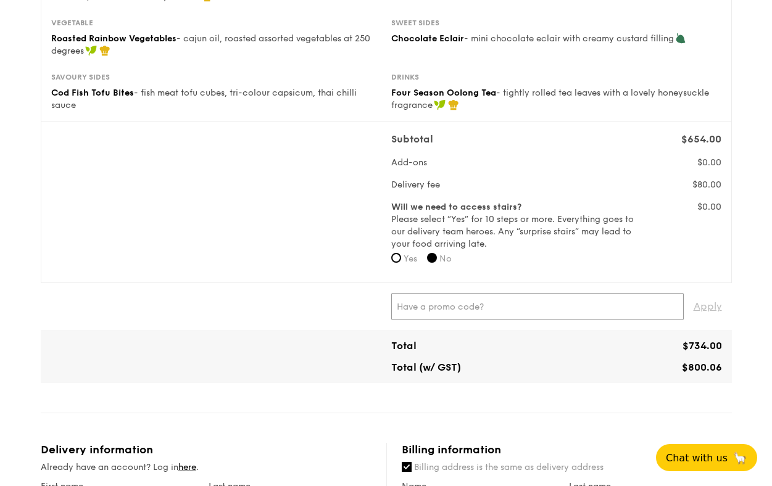
click at [465, 310] on input "text" at bounding box center [537, 306] width 293 height 27
click at [711, 311] on span "Apply" at bounding box center [708, 306] width 28 height 27
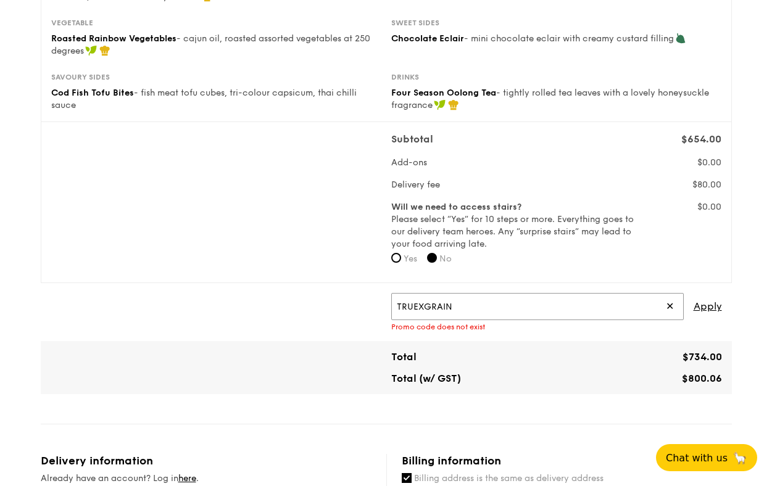
click at [465, 307] on input "TRUEXGRAIN" at bounding box center [537, 306] width 293 height 27
click at [711, 307] on span "Apply" at bounding box center [708, 306] width 28 height 27
click at [461, 304] on input "TRUEXGRAIN" at bounding box center [537, 306] width 293 height 27
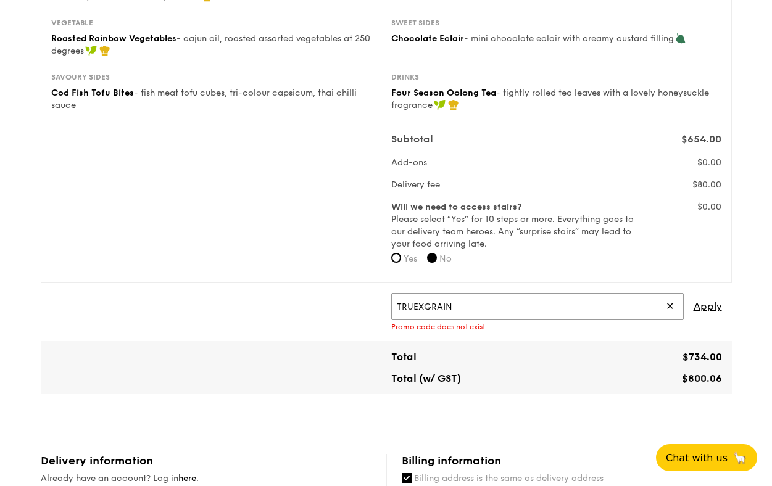
click at [461, 304] on input "TRUEXGRAIN" at bounding box center [537, 306] width 293 height 27
paste input "YGrain"
click at [461, 304] on input "TRYGrain" at bounding box center [537, 306] width 293 height 27
click at [704, 306] on span "Apply" at bounding box center [708, 306] width 28 height 27
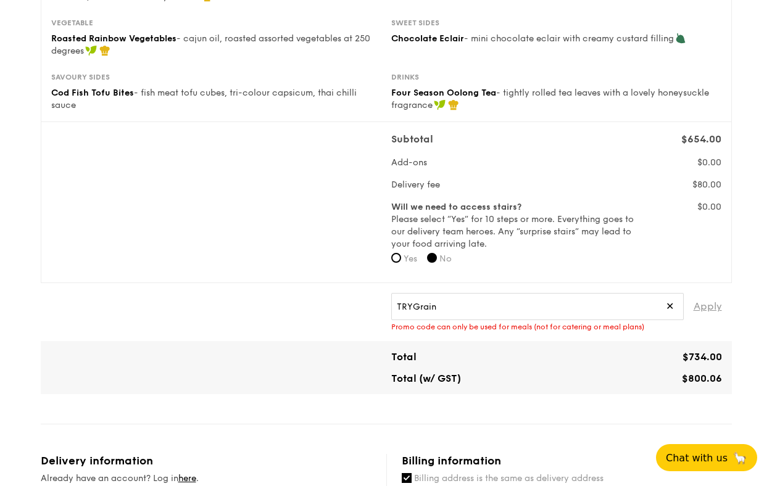
click at [704, 306] on span "Apply" at bounding box center [708, 306] width 28 height 27
click at [451, 303] on input "TRYGrain" at bounding box center [537, 306] width 293 height 27
paste input "WELCOMEFEAST"
type input "WELCOMEFEAST"
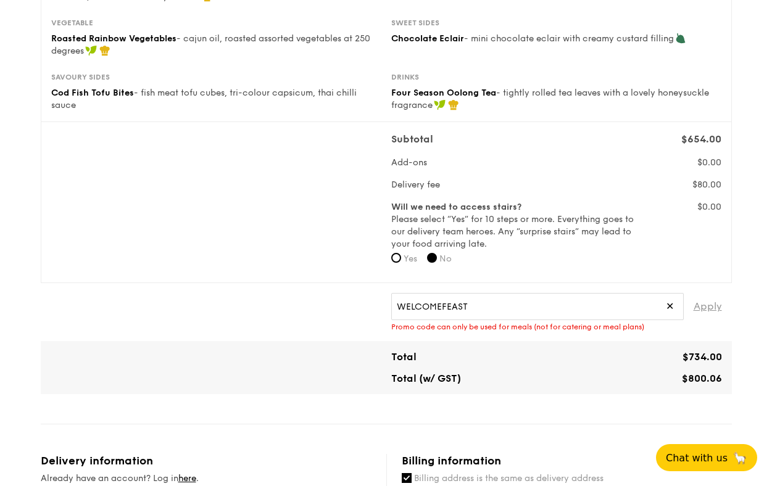
click at [709, 303] on span "Apply" at bounding box center [708, 306] width 28 height 27
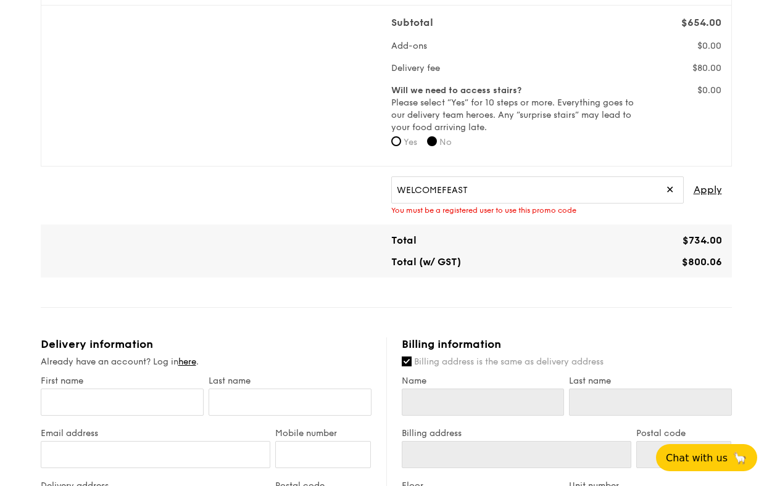
scroll to position [403, 0]
drag, startPoint x: 592, startPoint y: 234, endPoint x: 598, endPoint y: 61, distance: 173.0
click at [598, 61] on div "Classic Buffet $21.80 /guest ($23.76 w/ GST) 30 guests Serving time: Sep 13, 20…" at bounding box center [386, 343] width 691 height 1295
drag, startPoint x: 478, startPoint y: 233, endPoint x: 504, endPoint y: 60, distance: 175.4
click at [504, 60] on div "Classic Buffet $21.80 /guest ($23.76 w/ GST) 30 guests Serving time: Sep 13, 20…" at bounding box center [386, 343] width 691 height 1295
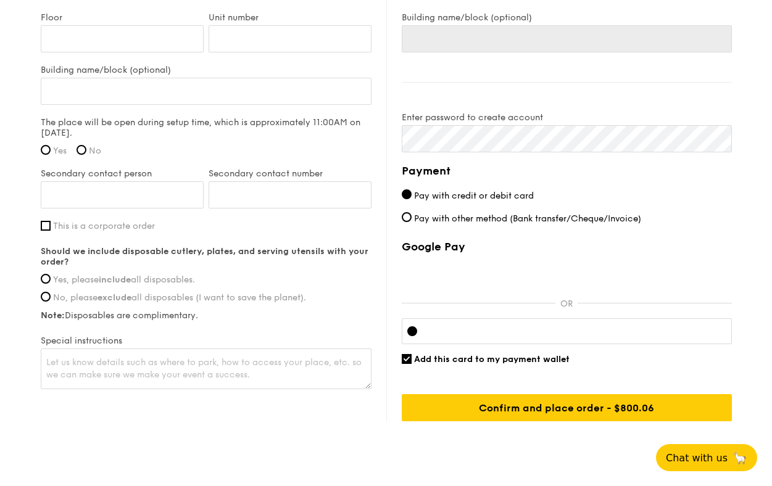
scroll to position [924, 0]
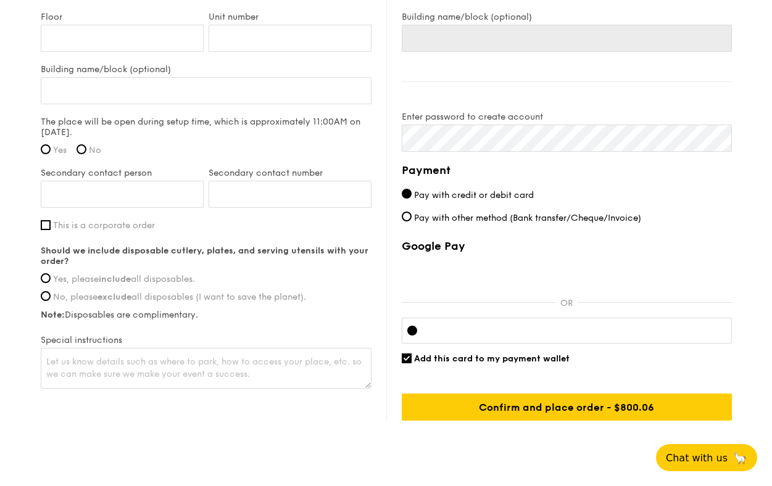
click at [162, 274] on span "Yes, please include all disposables." at bounding box center [124, 279] width 142 height 10
click at [51, 273] on input "Yes, please include all disposables." at bounding box center [46, 278] width 10 height 10
radio input "true"
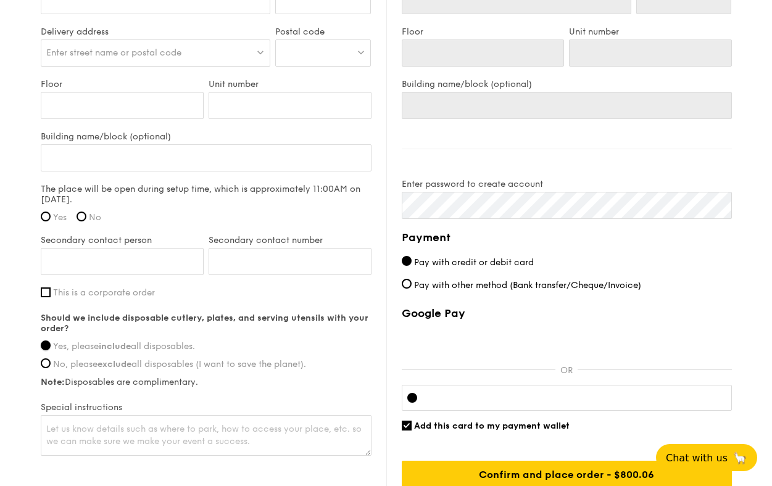
scroll to position [858, 0]
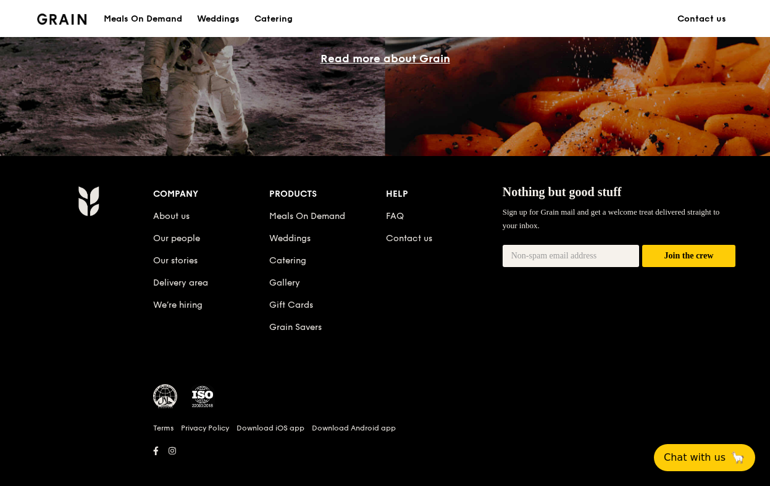
scroll to position [1161, 0]
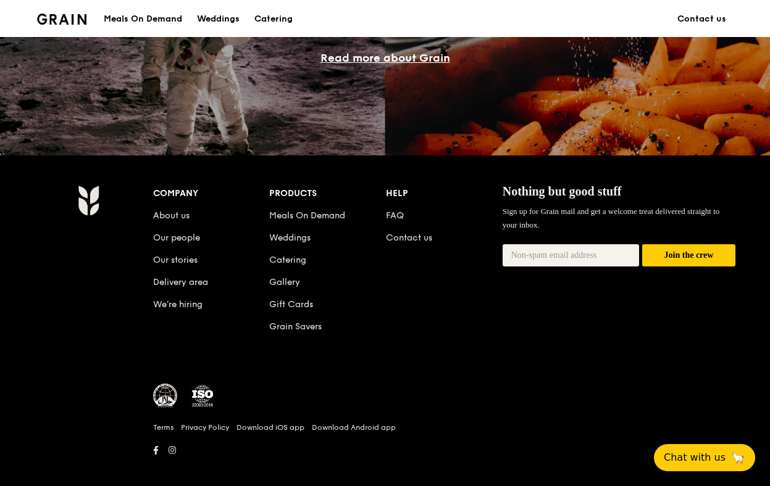
click at [56, 22] on img at bounding box center [62, 19] width 50 height 11
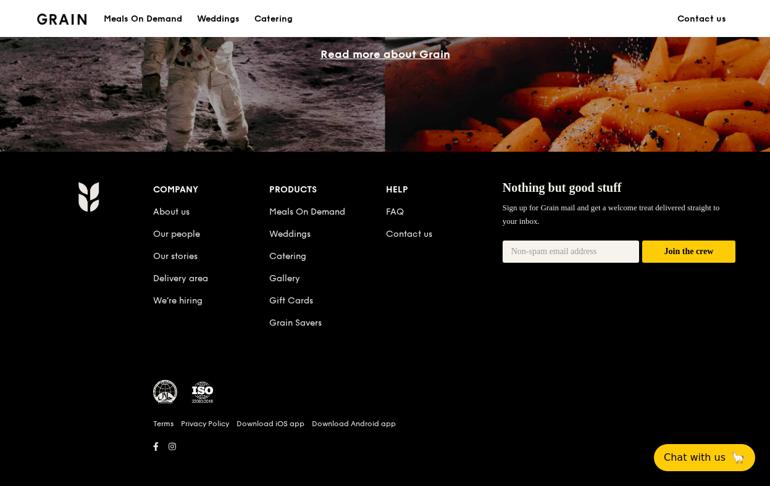
scroll to position [1172, 0]
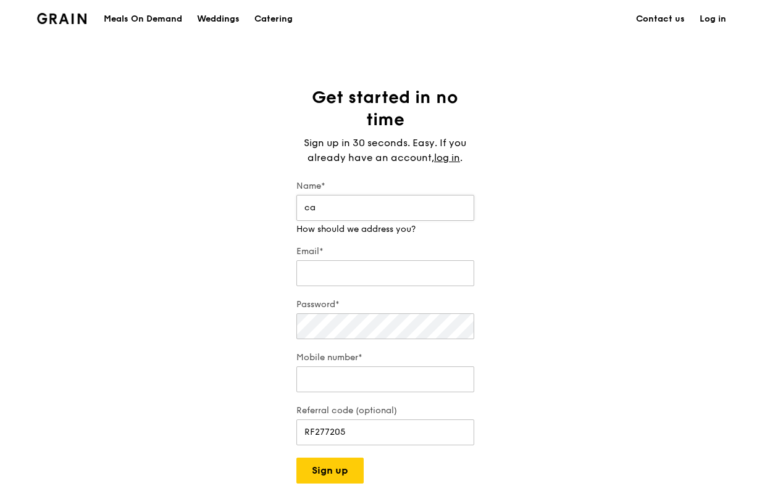
type input "c"
type input "[PERSON_NAME]"
type input "c"
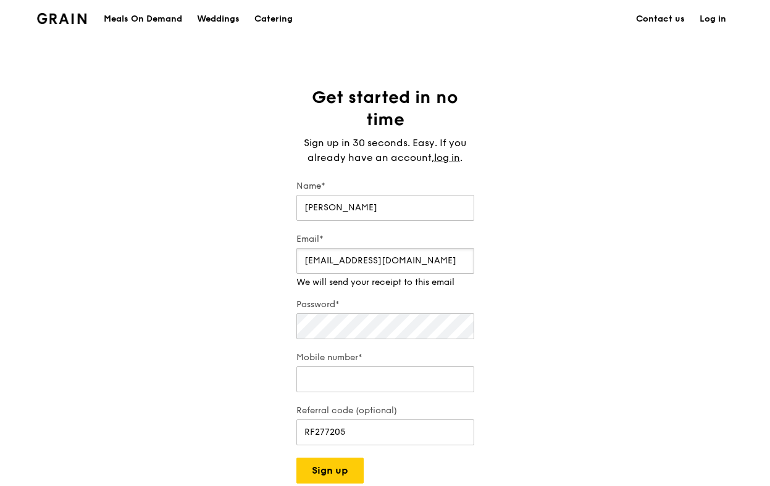
type input "[EMAIL_ADDRESS][DOMAIN_NAME]"
click at [345, 330] on div "Password*" at bounding box center [385, 320] width 178 height 43
click at [401, 384] on div "Mobile number*" at bounding box center [385, 373] width 178 height 43
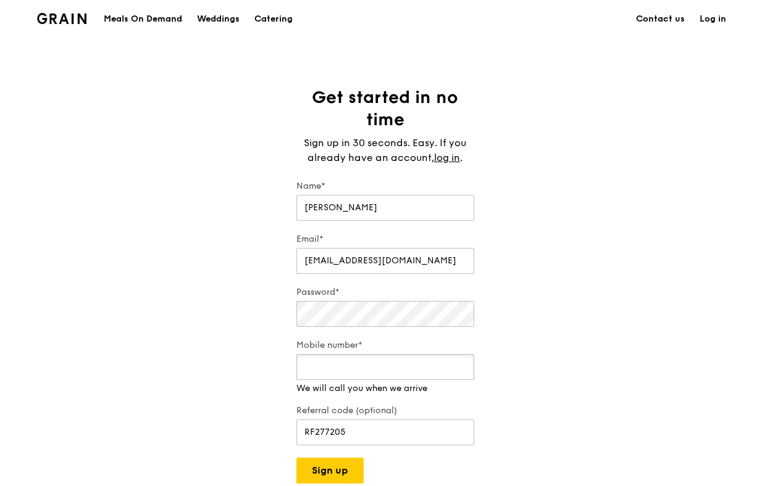
type input "97231226"
click at [340, 472] on div "Grain logo Meals On Demand Weddings Catering Contact us Log in Get started in n…" at bounding box center [385, 438] width 770 height 877
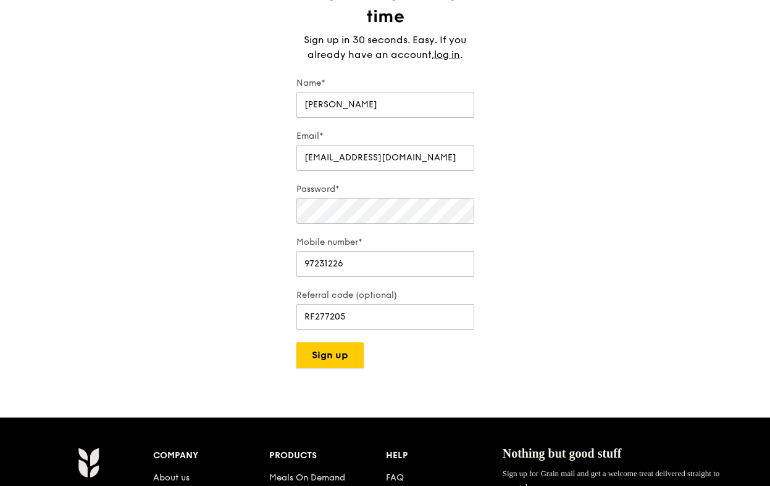
scroll to position [107, 0]
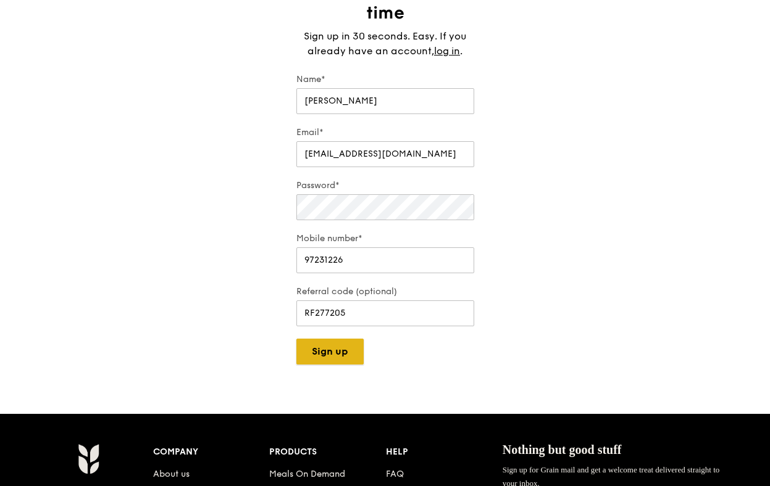
click at [326, 354] on button "Sign up" at bounding box center [329, 352] width 67 height 26
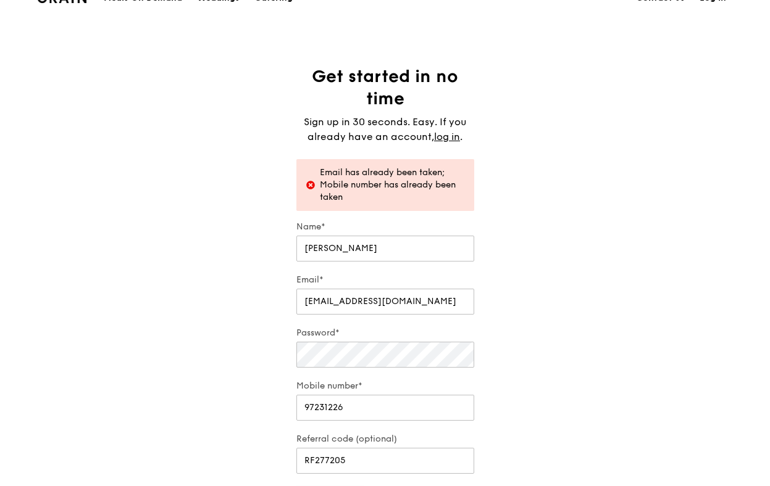
scroll to position [0, 0]
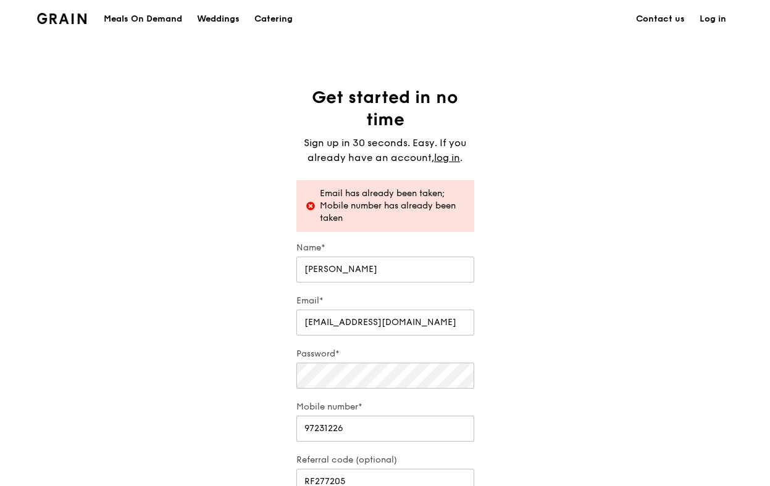
click at [712, 19] on link "Log in" at bounding box center [712, 19] width 41 height 37
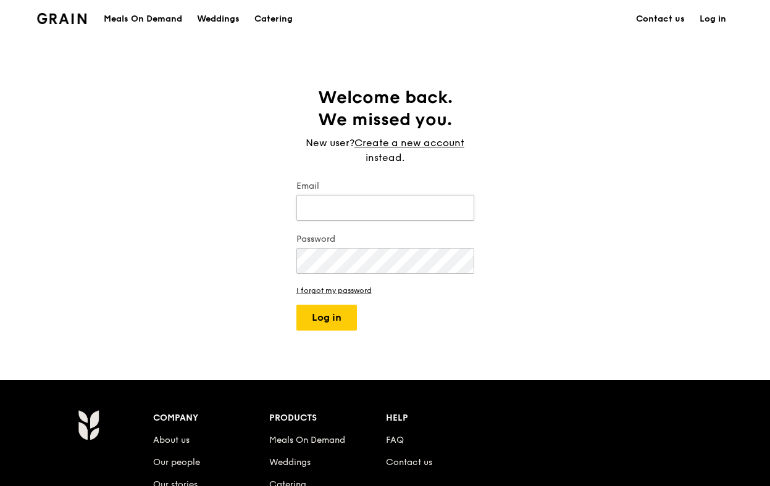
click at [350, 211] on input "Email" at bounding box center [385, 208] width 178 height 26
type input "[EMAIL_ADDRESS][DOMAIN_NAME]"
click at [352, 288] on link "I forgot my password" at bounding box center [385, 290] width 178 height 9
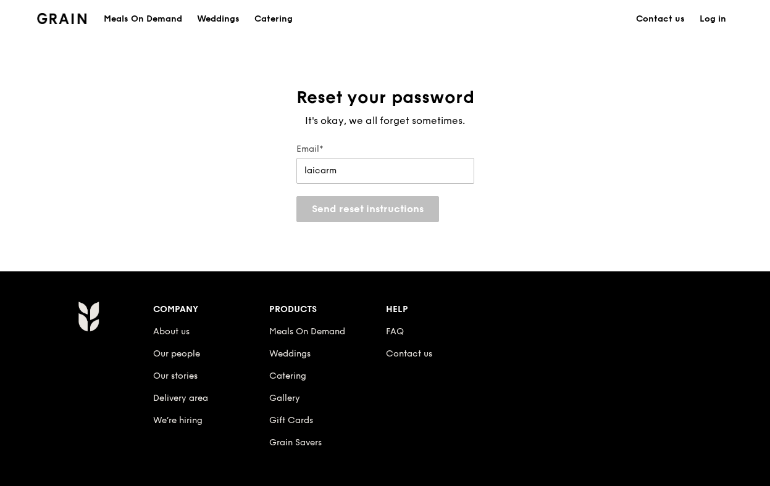
type input "[EMAIL_ADDRESS][DOMAIN_NAME]"
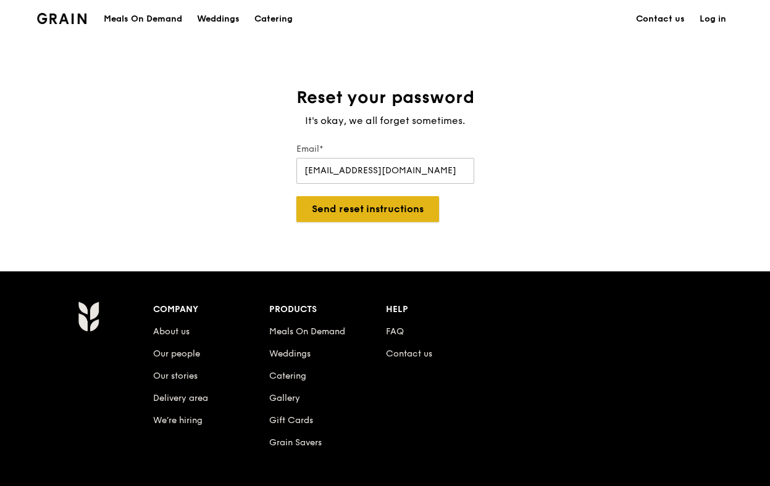
click at [372, 215] on button "Send reset instructions" at bounding box center [367, 209] width 143 height 26
